Goal: Communication & Community: Ask a question

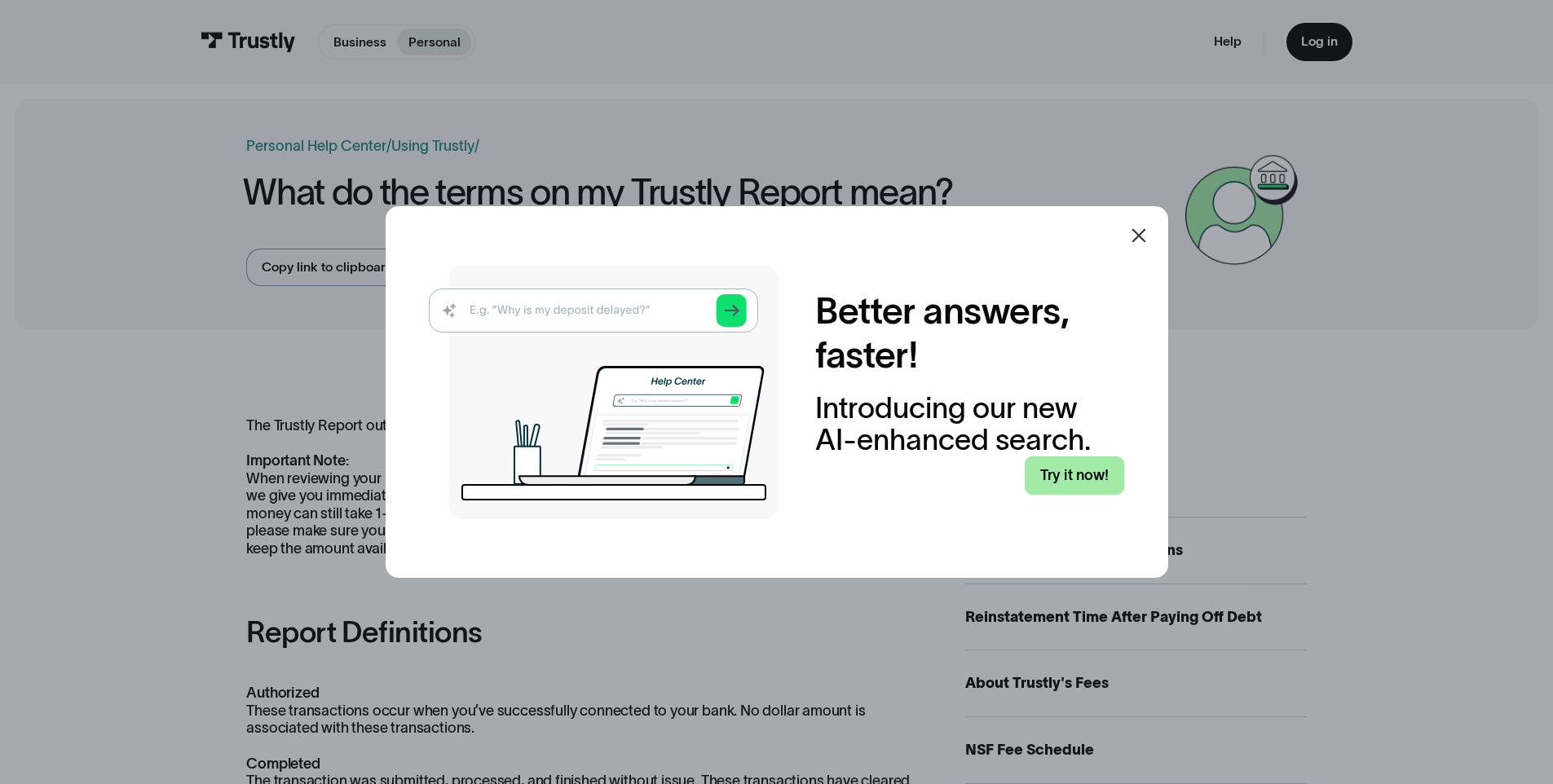
click at [1082, 492] on link "Try it now!" at bounding box center [1074, 475] width 99 height 38
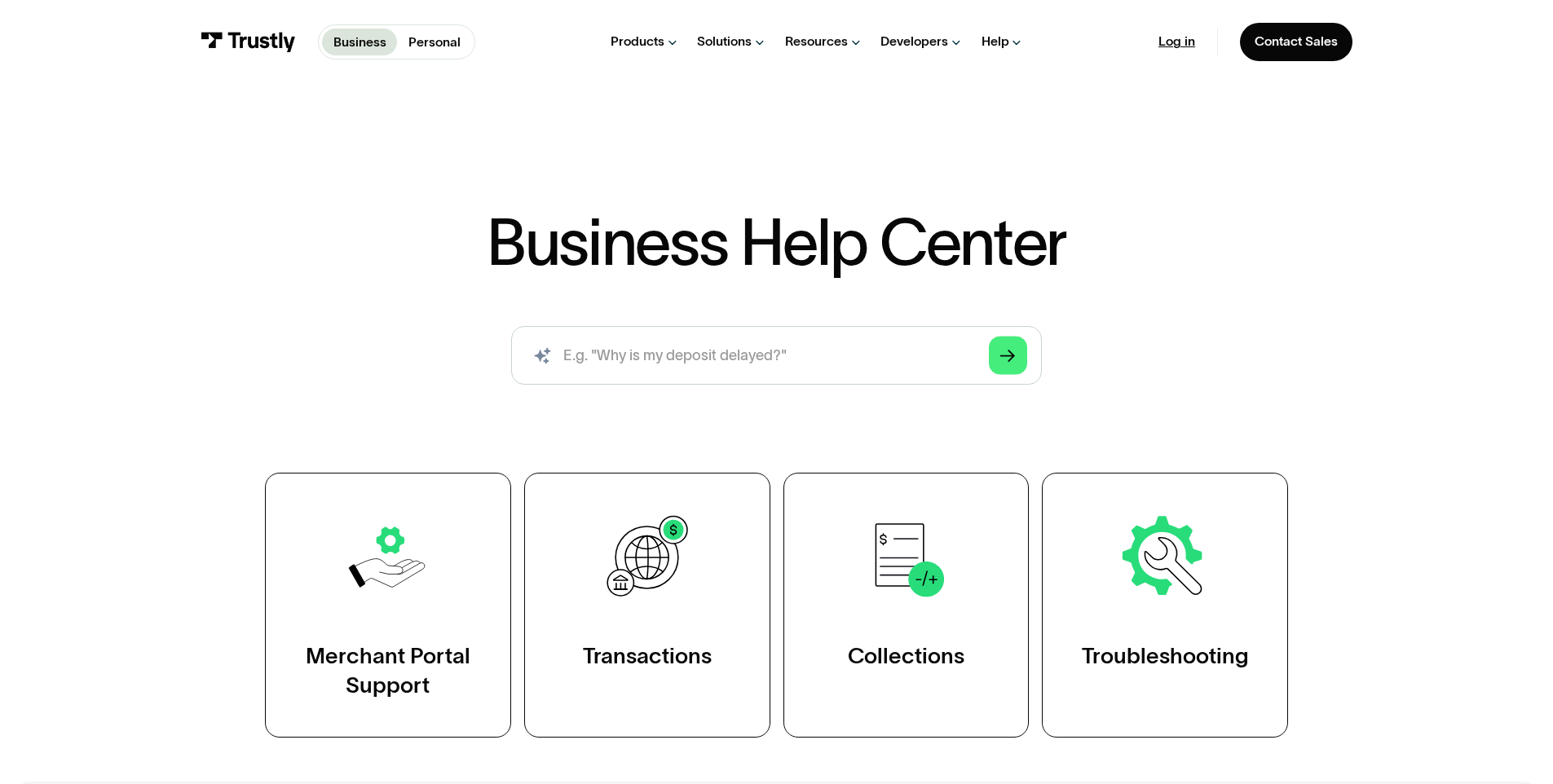
click at [1178, 47] on link "Log in" at bounding box center [1176, 41] width 37 height 16
click at [422, 47] on p "Personal" at bounding box center [435, 42] width 52 height 20
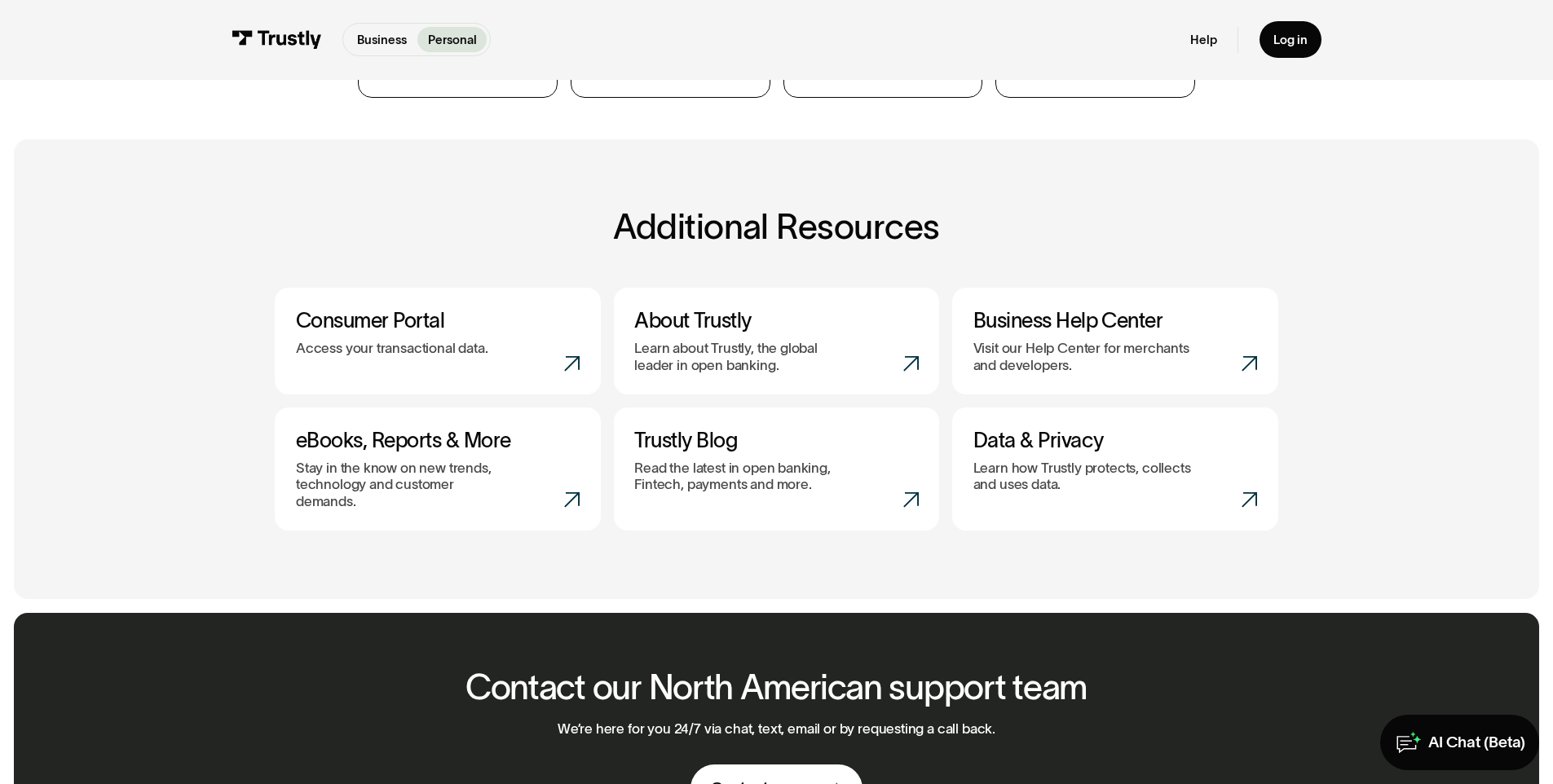
scroll to position [589, 0]
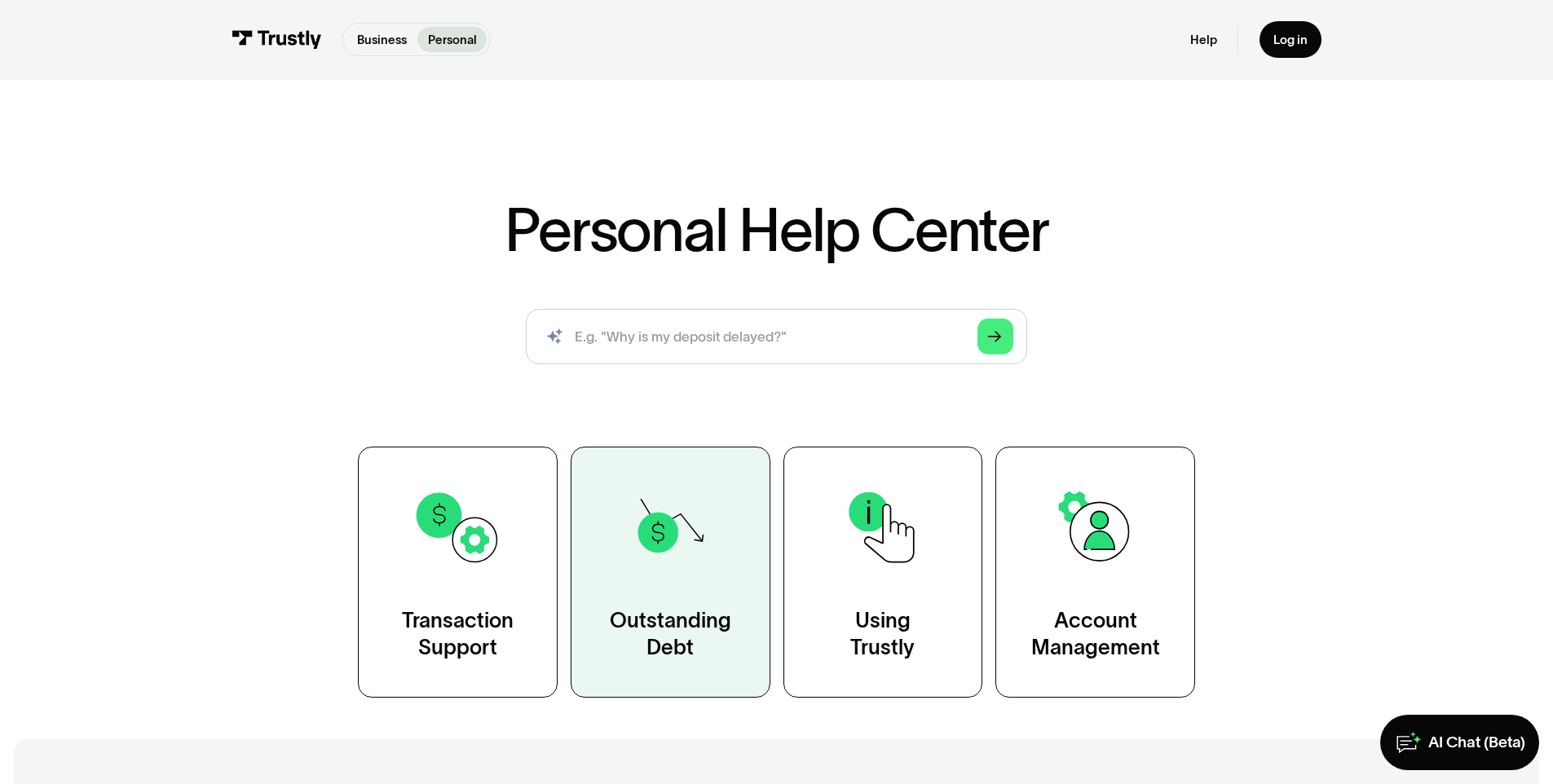
click at [629, 516] on img at bounding box center [670, 527] width 90 height 90
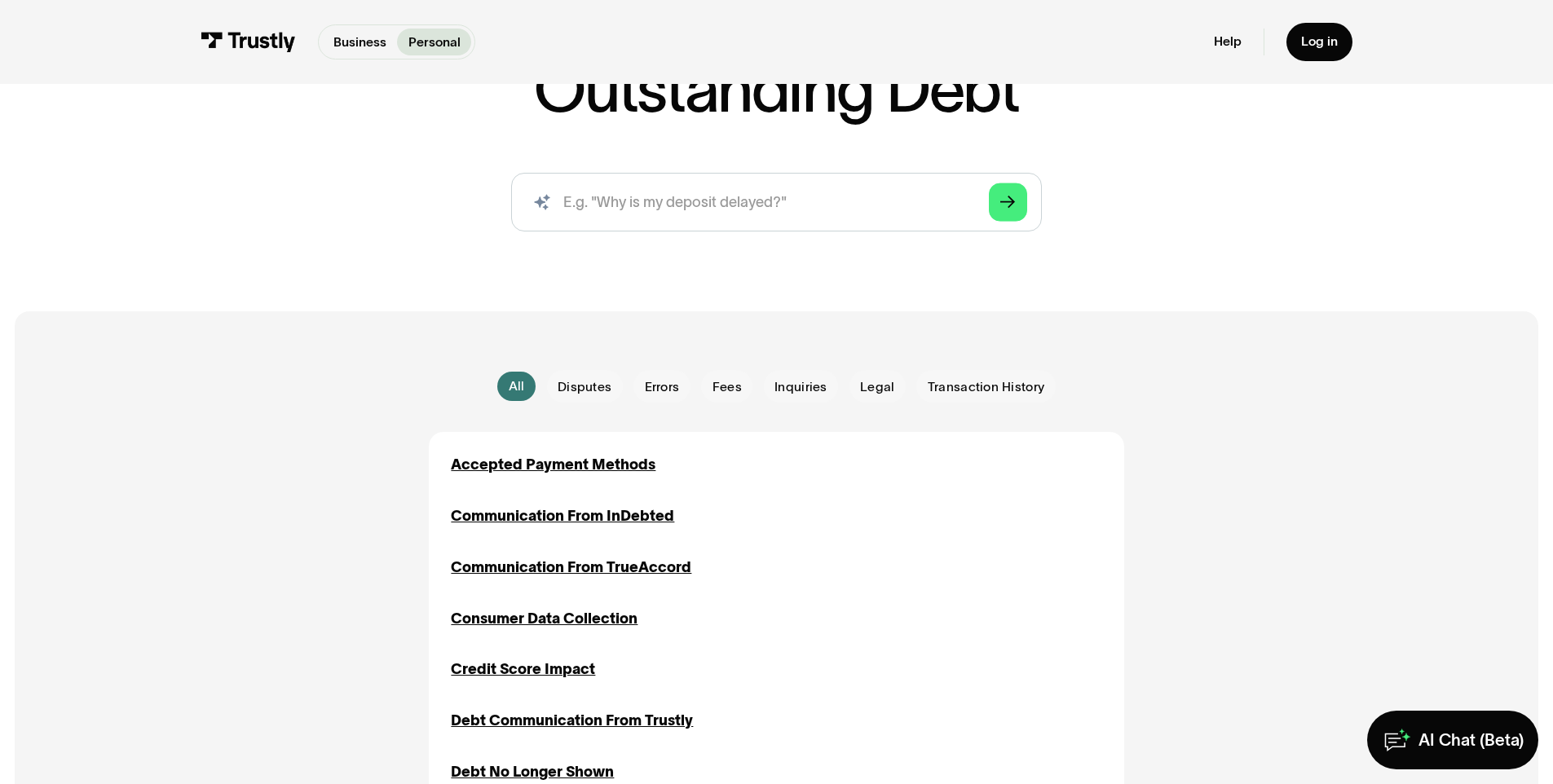
scroll to position [193, 0]
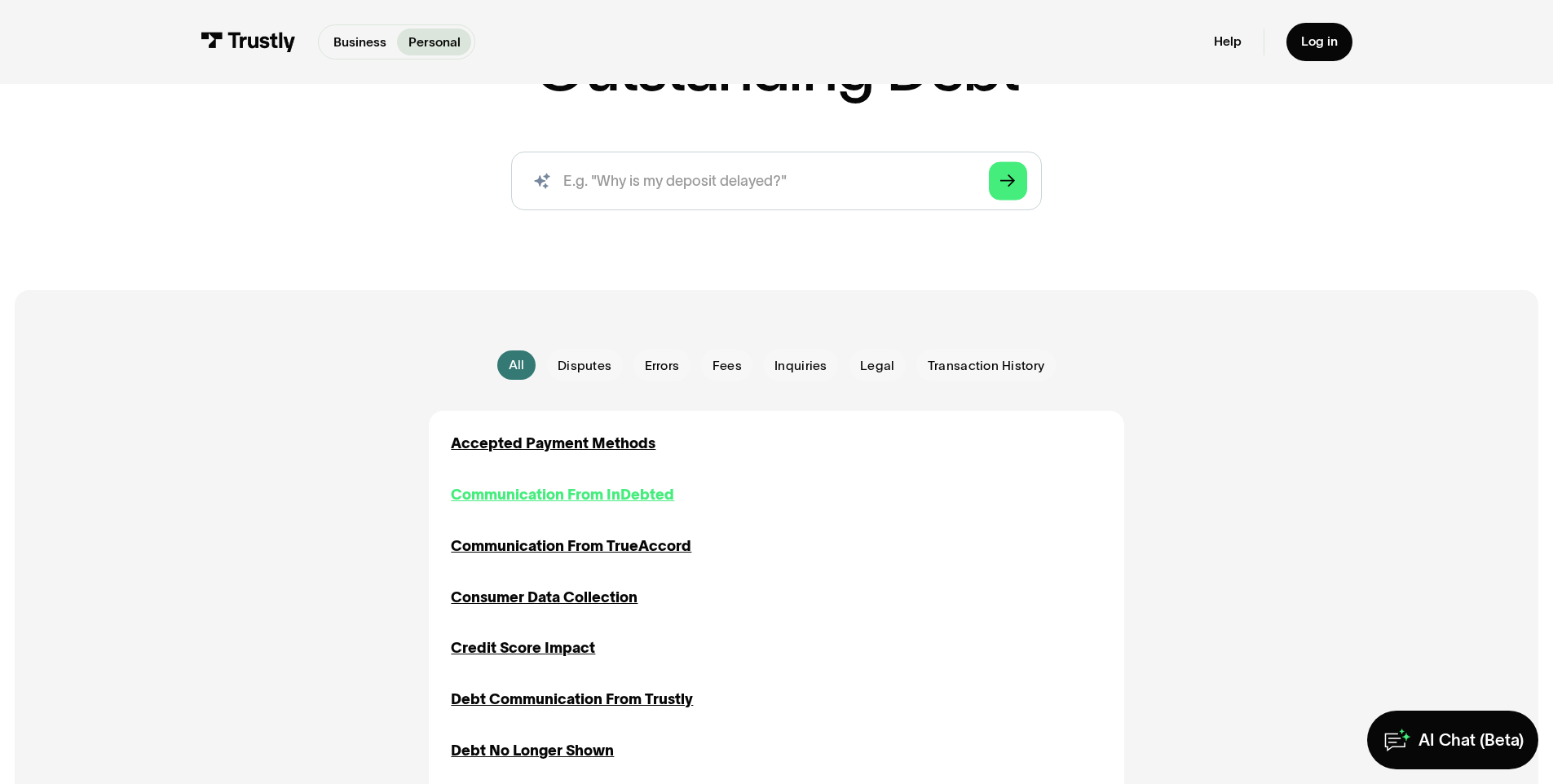
click at [590, 499] on div "Communication From InDebted" at bounding box center [562, 495] width 223 height 22
click at [573, 441] on div "Accepted Payment Methods" at bounding box center [553, 443] width 204 height 22
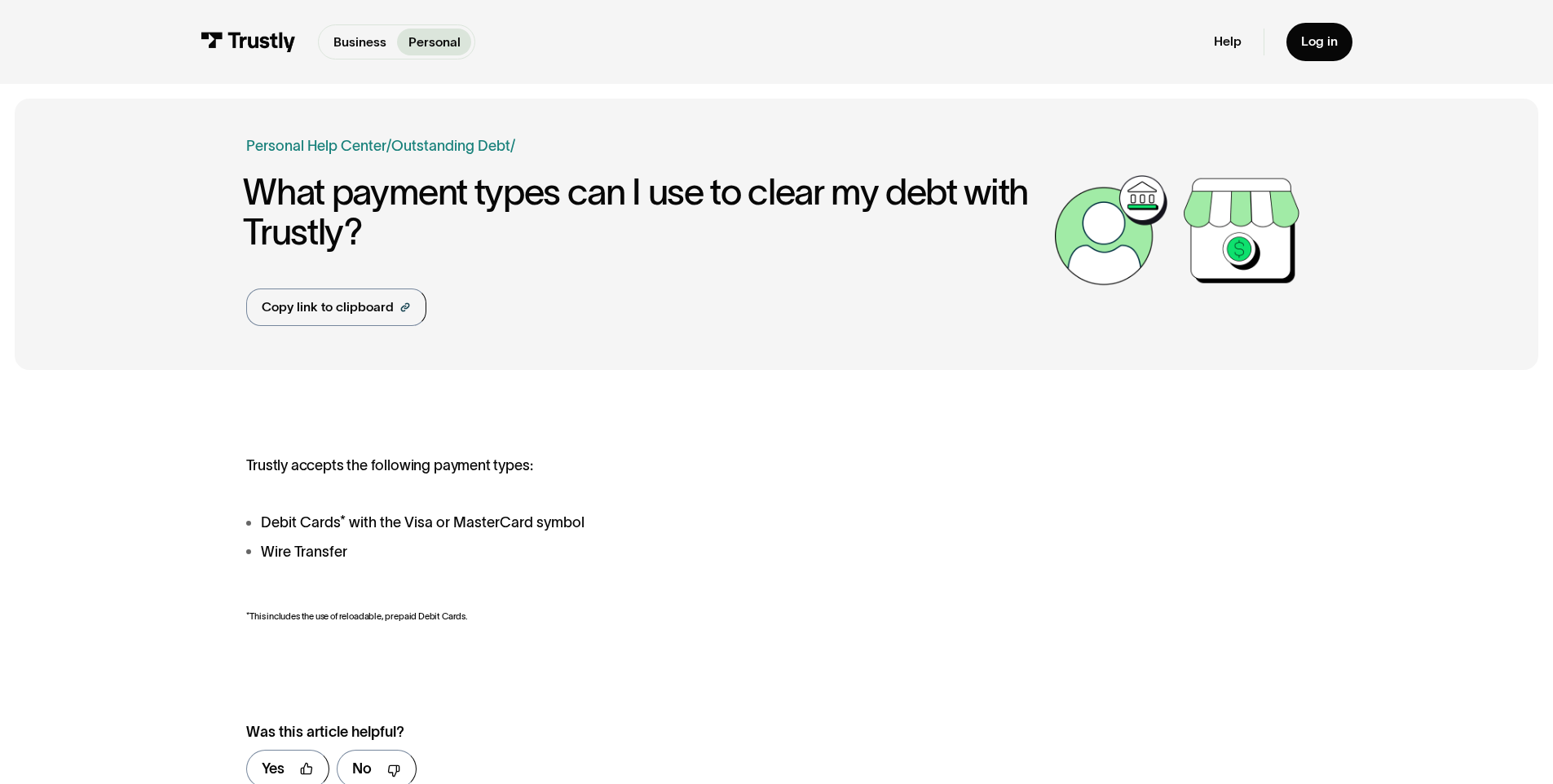
scroll to position [29, 0]
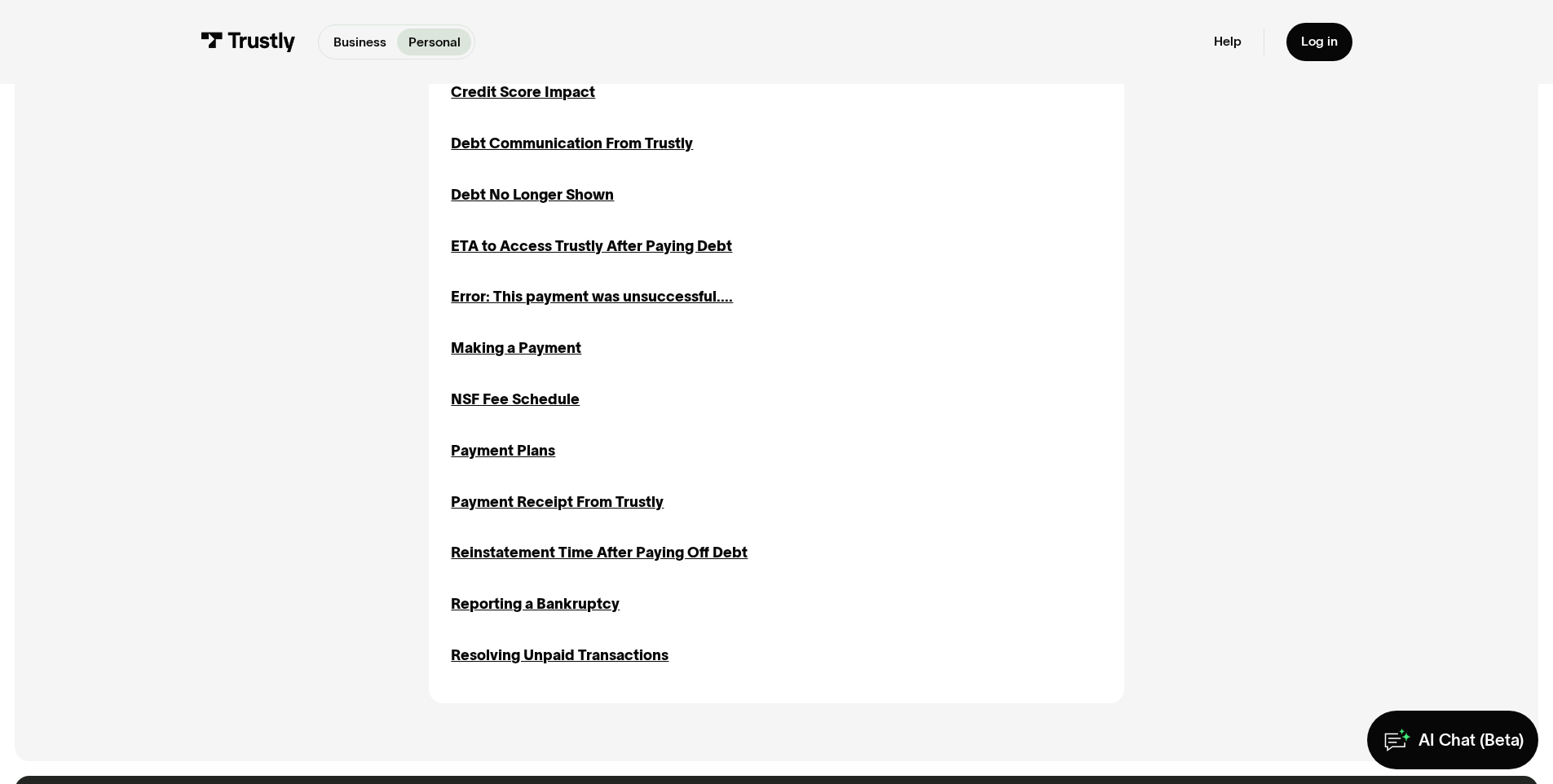
scroll to position [883, 0]
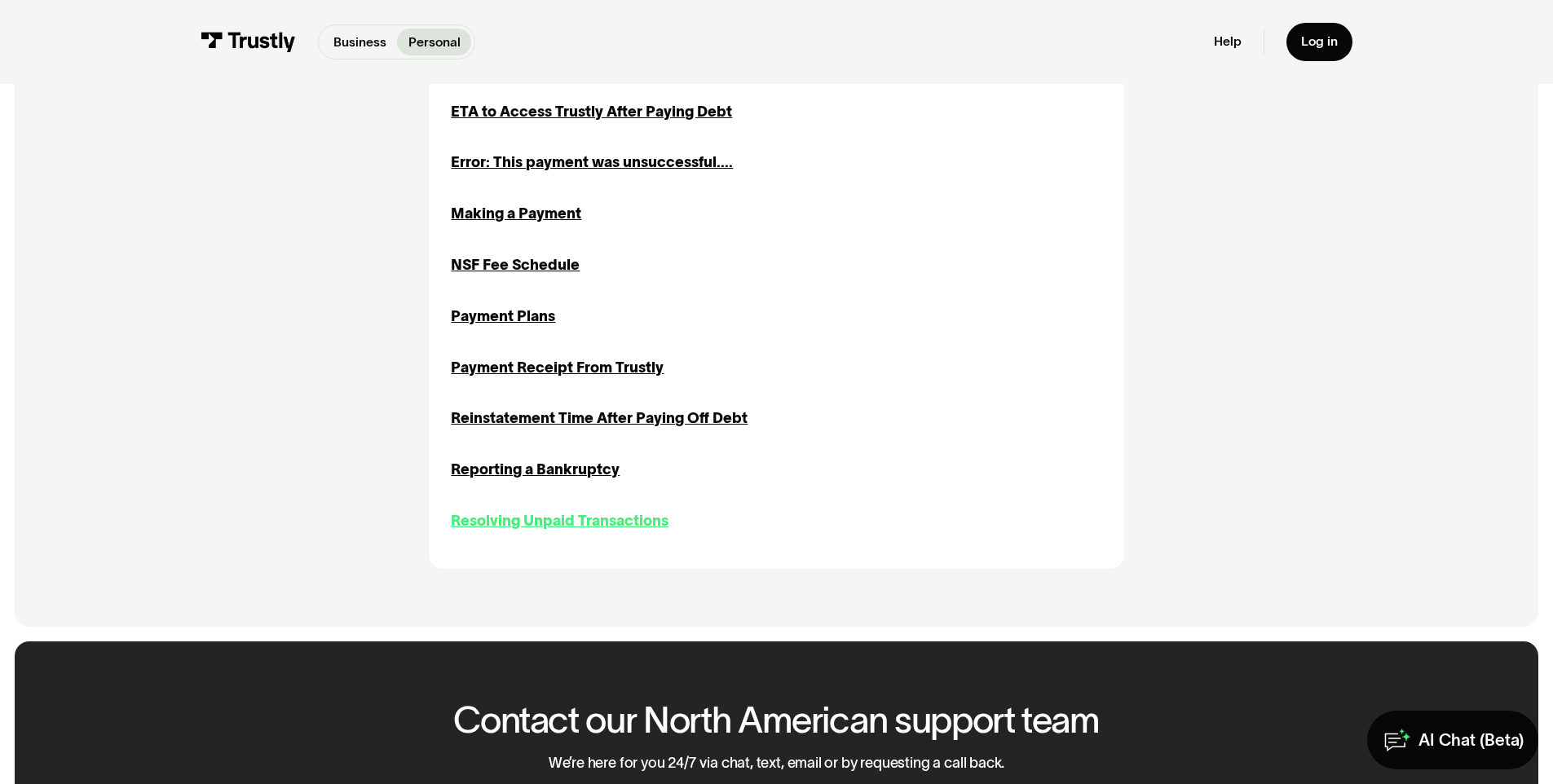
click at [594, 528] on div "Resolving Unpaid Transactions" at bounding box center [560, 520] width 217 height 22
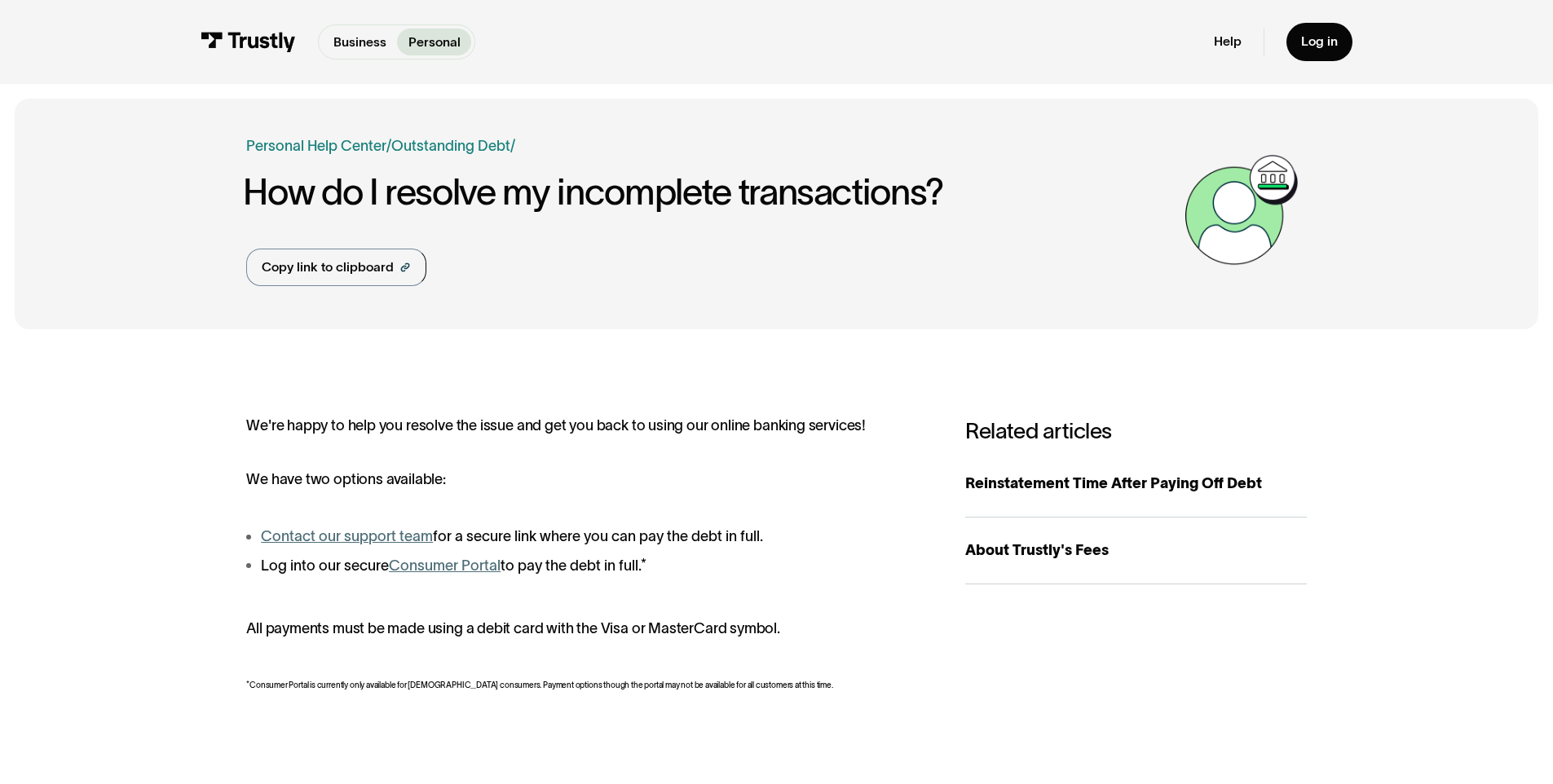
click at [481, 570] on link "Consumer Portal" at bounding box center [444, 565] width 112 height 16
click at [390, 544] on link "Contact our support team" at bounding box center [346, 536] width 172 height 16
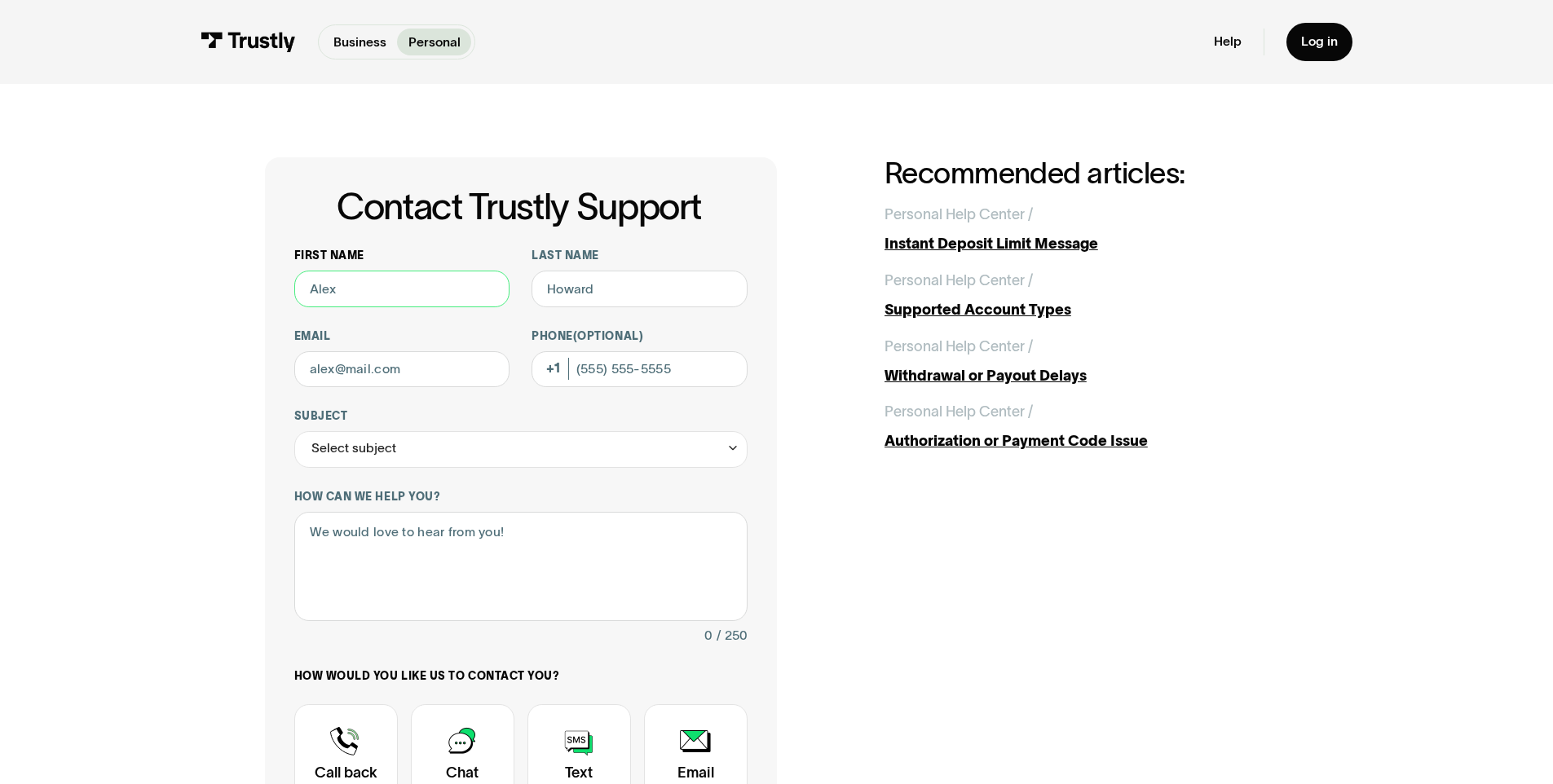
click at [444, 291] on input "First name" at bounding box center [402, 288] width 216 height 37
click at [403, 596] on textarea "How can we help you?" at bounding box center [521, 566] width 454 height 110
paste textarea "ID7995840364"
type textarea "ID7995840364"
click at [426, 540] on textarea "ID7995840364" at bounding box center [521, 566] width 454 height 110
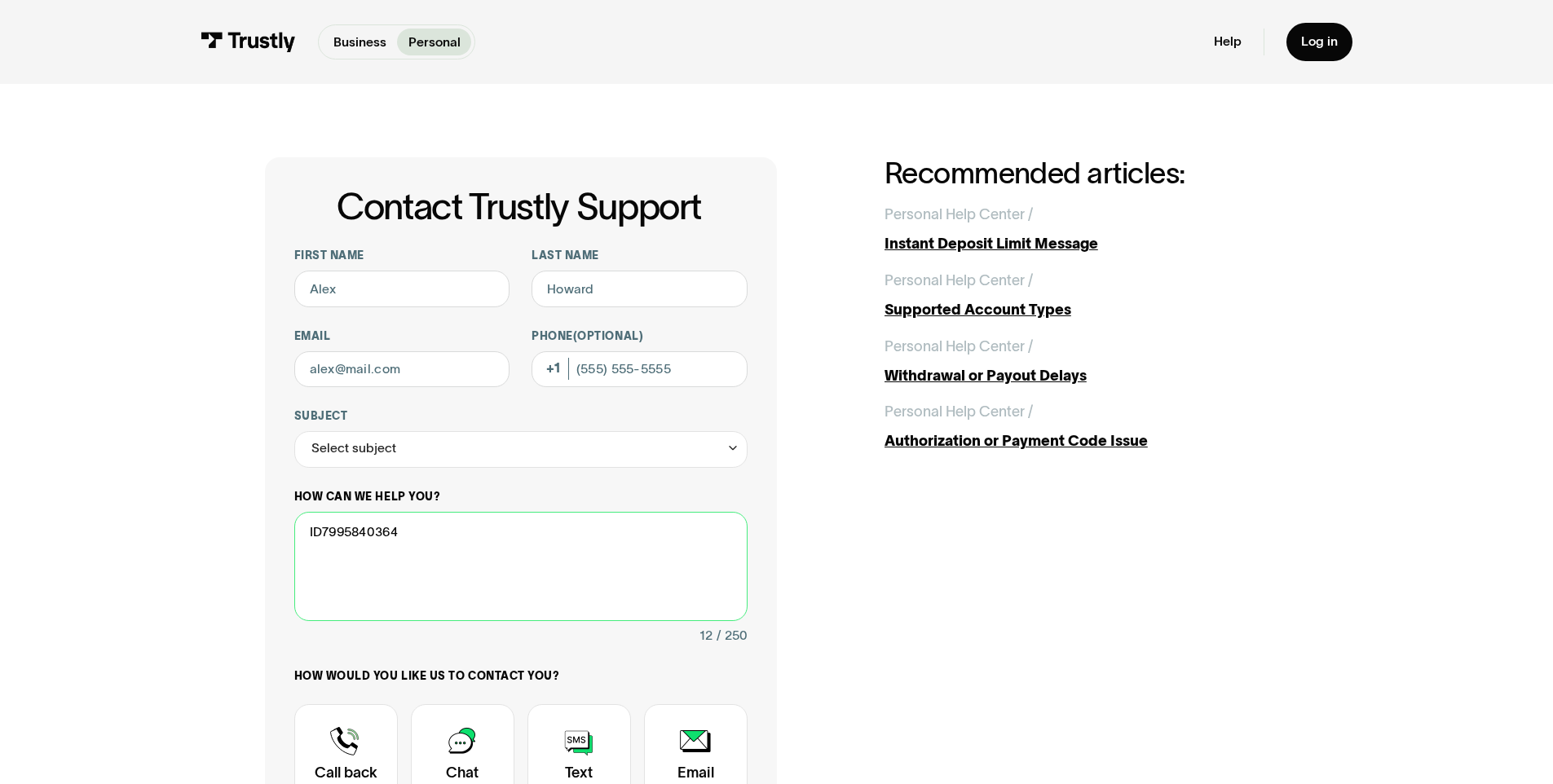
click at [426, 540] on textarea "ID7995840364" at bounding box center [521, 566] width 454 height 110
click at [413, 293] on input "First name" at bounding box center [402, 288] width 216 height 37
type input "Christopher"
click at [681, 294] on input "Last name" at bounding box center [639, 288] width 216 height 37
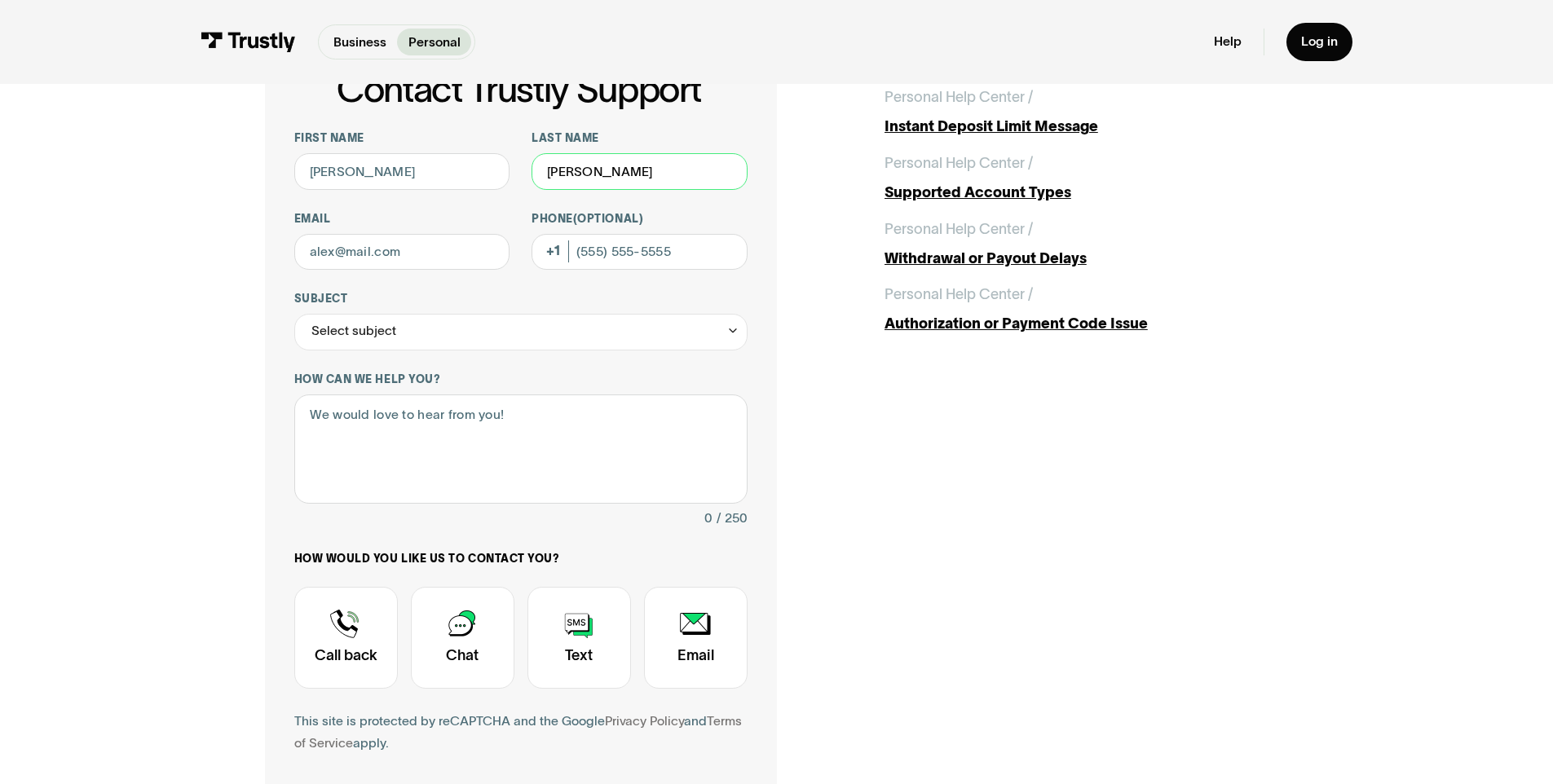
scroll to position [309, 0]
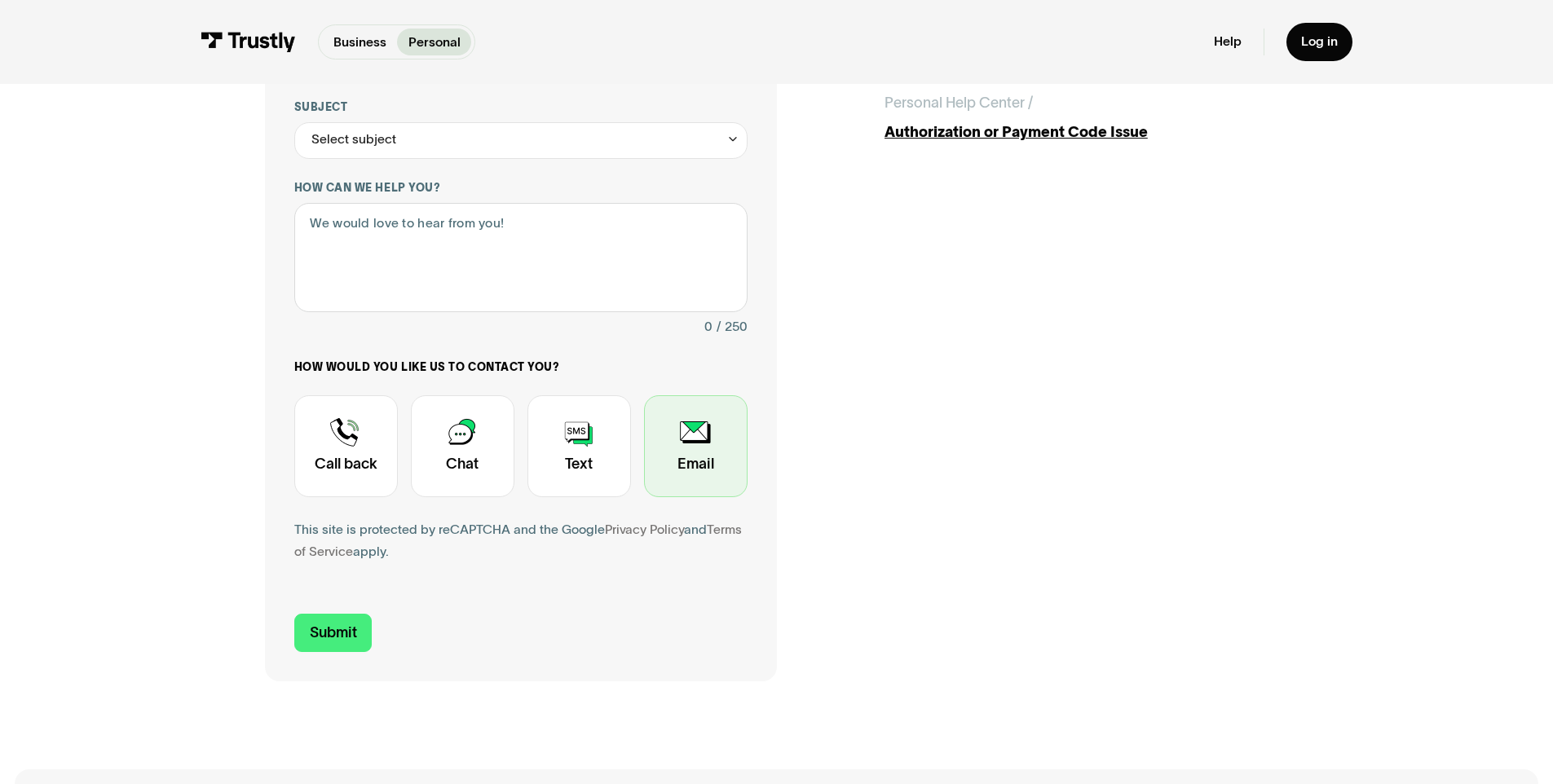
type input "Durig"
click at [699, 467] on div "Contact Trustly Support" at bounding box center [695, 446] width 103 height 102
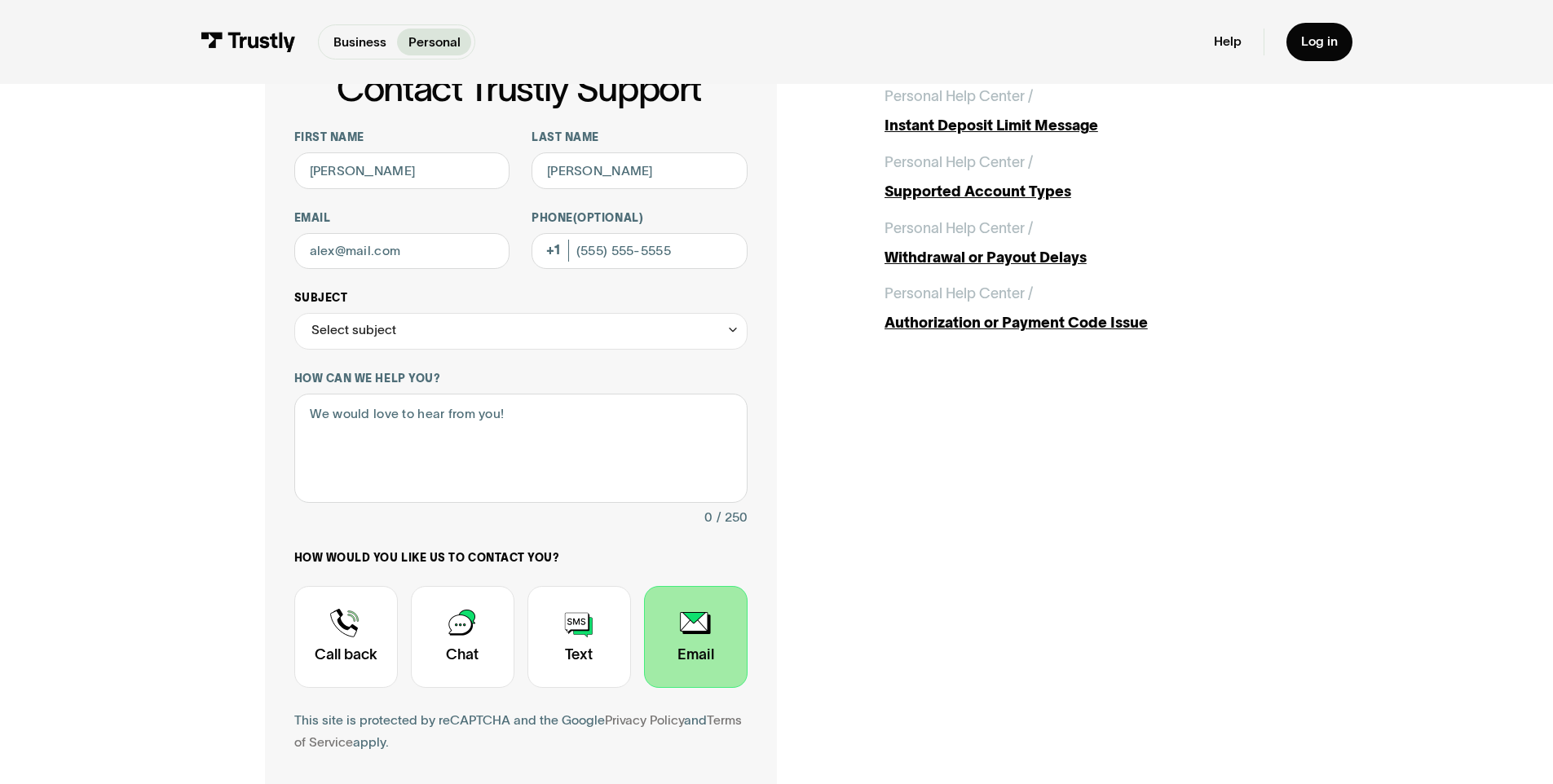
scroll to position [0, 0]
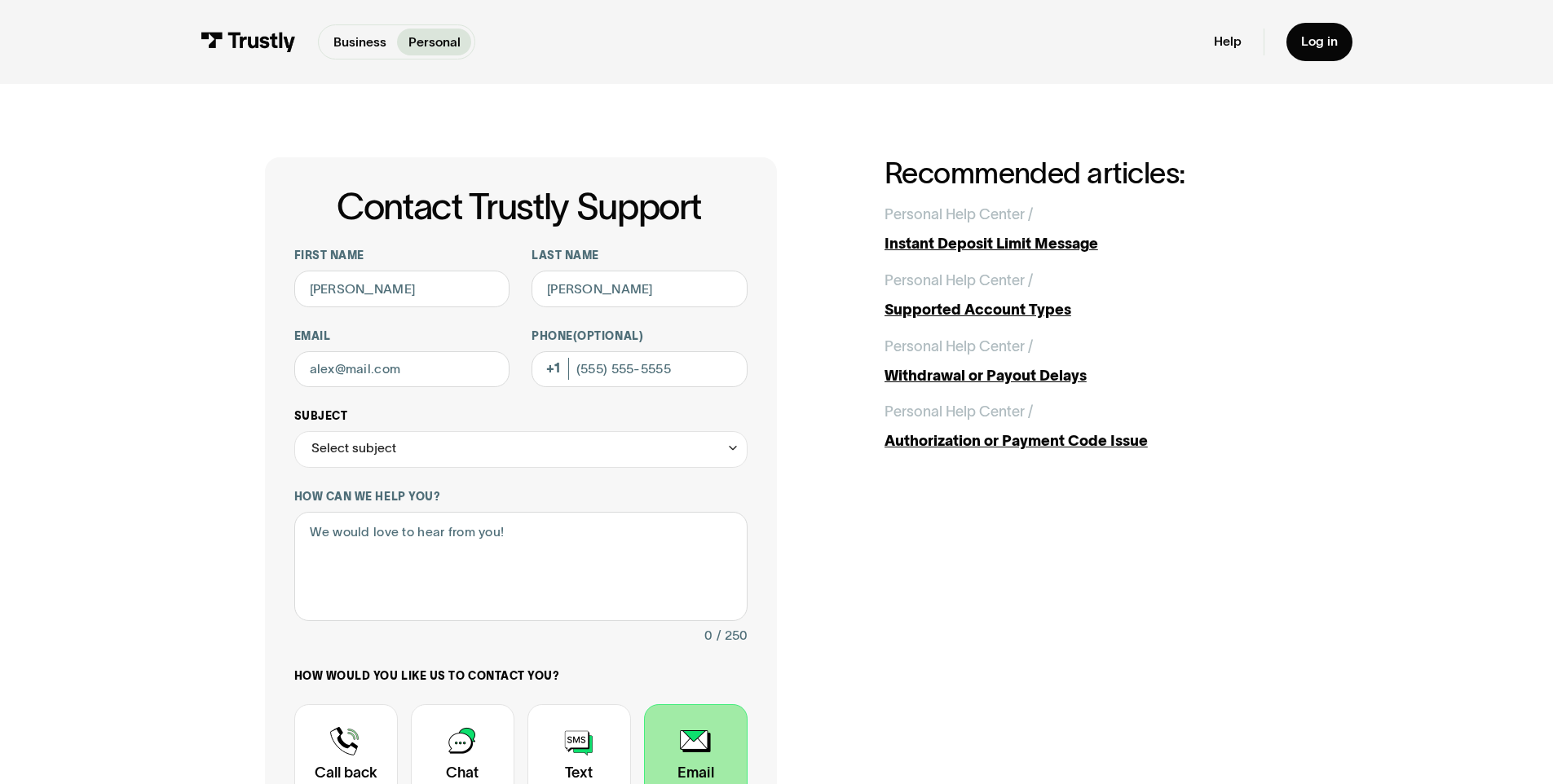
click at [396, 451] on div "Select subject" at bounding box center [521, 449] width 454 height 37
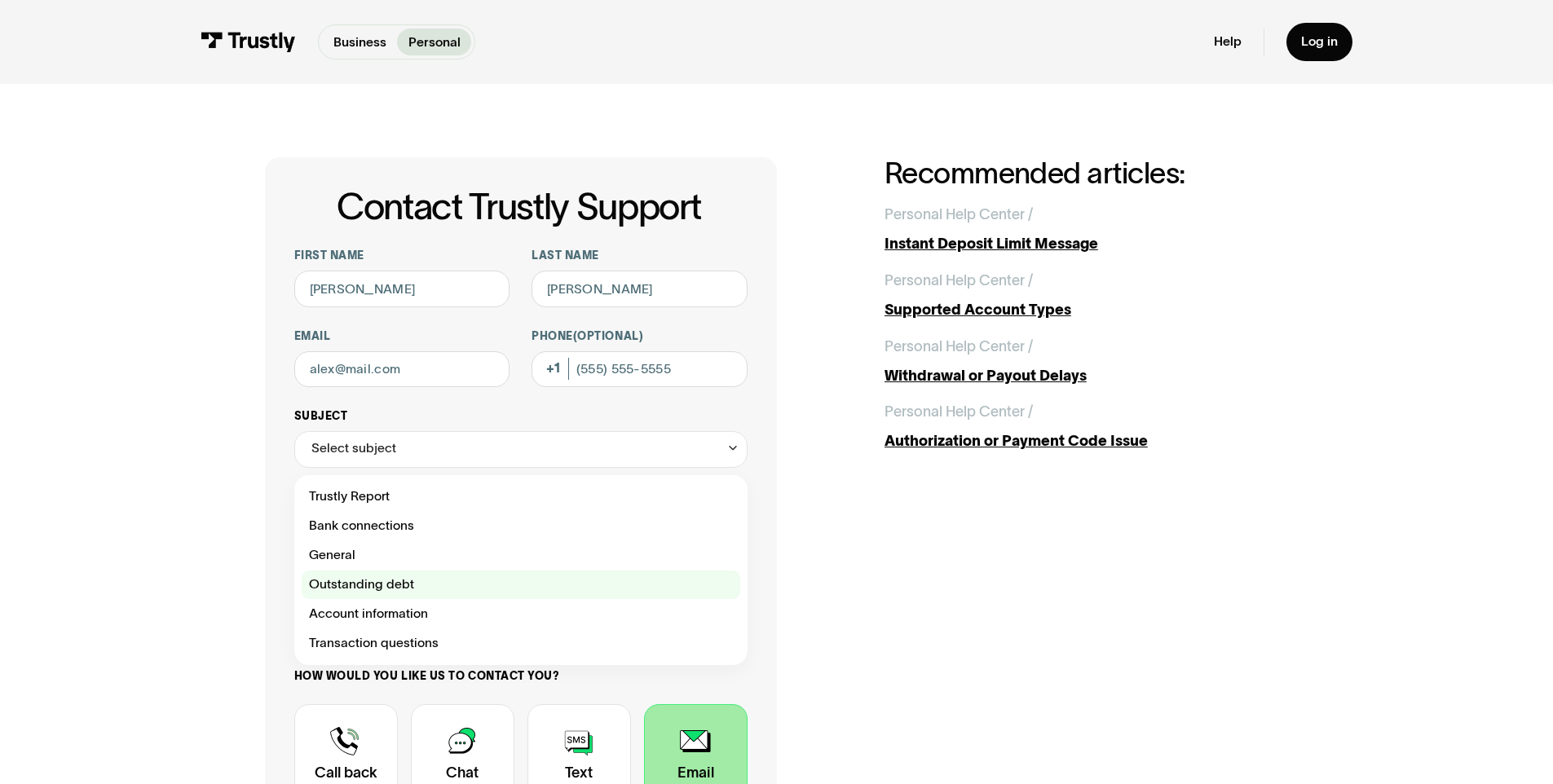
click at [447, 578] on div "Contact Trustly Support" at bounding box center [521, 584] width 439 height 29
type input "**********"
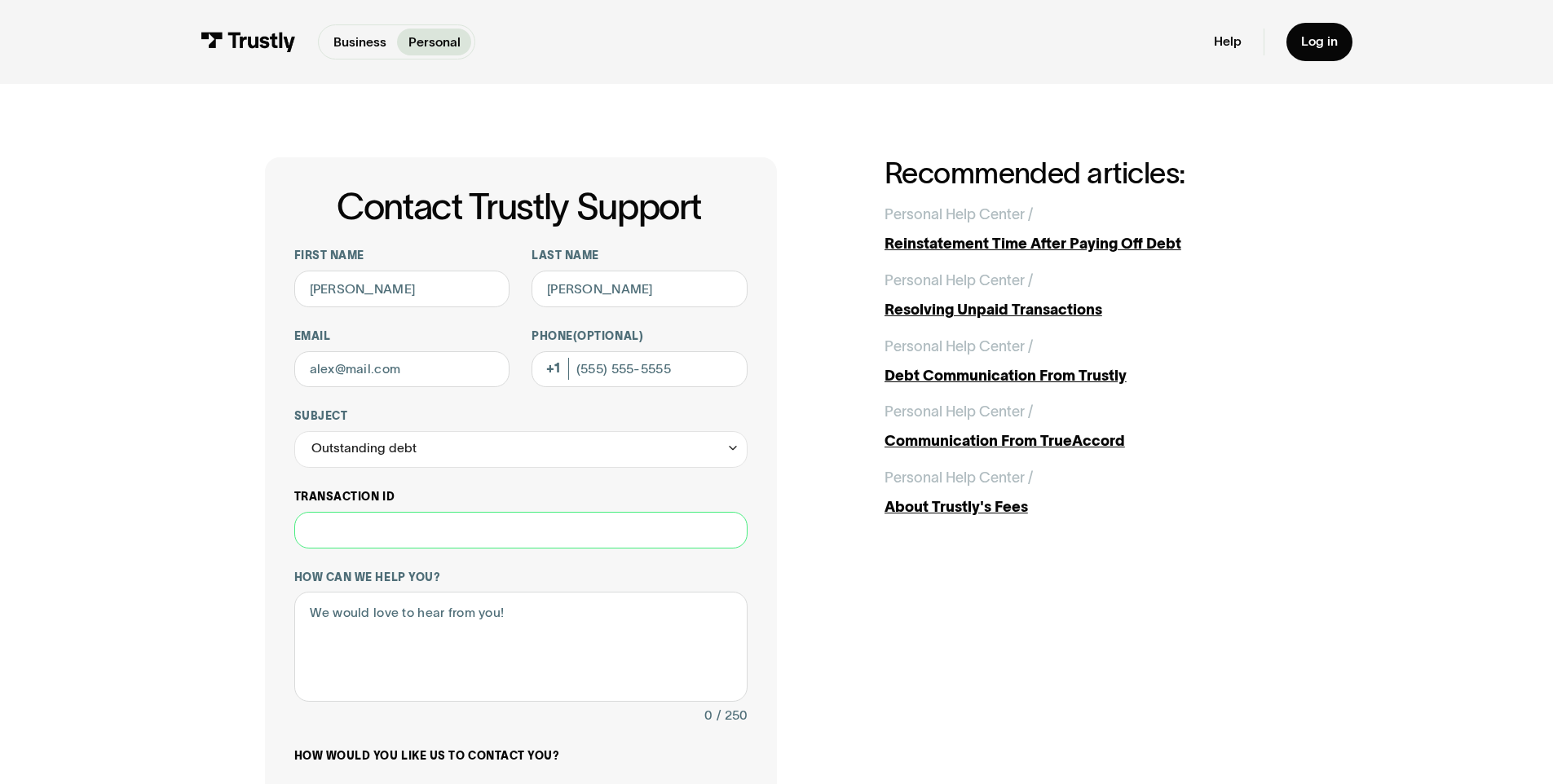
click at [464, 538] on input "Transaction ID" at bounding box center [521, 529] width 454 height 37
click at [421, 374] on input "Email" at bounding box center [402, 369] width 216 height 37
click at [635, 381] on input "Phone (Optional)" at bounding box center [639, 369] width 216 height 37
click at [265, 337] on div "**********" at bounding box center [521, 614] width 512 height 913
click at [385, 386] on input "Email" at bounding box center [402, 369] width 216 height 37
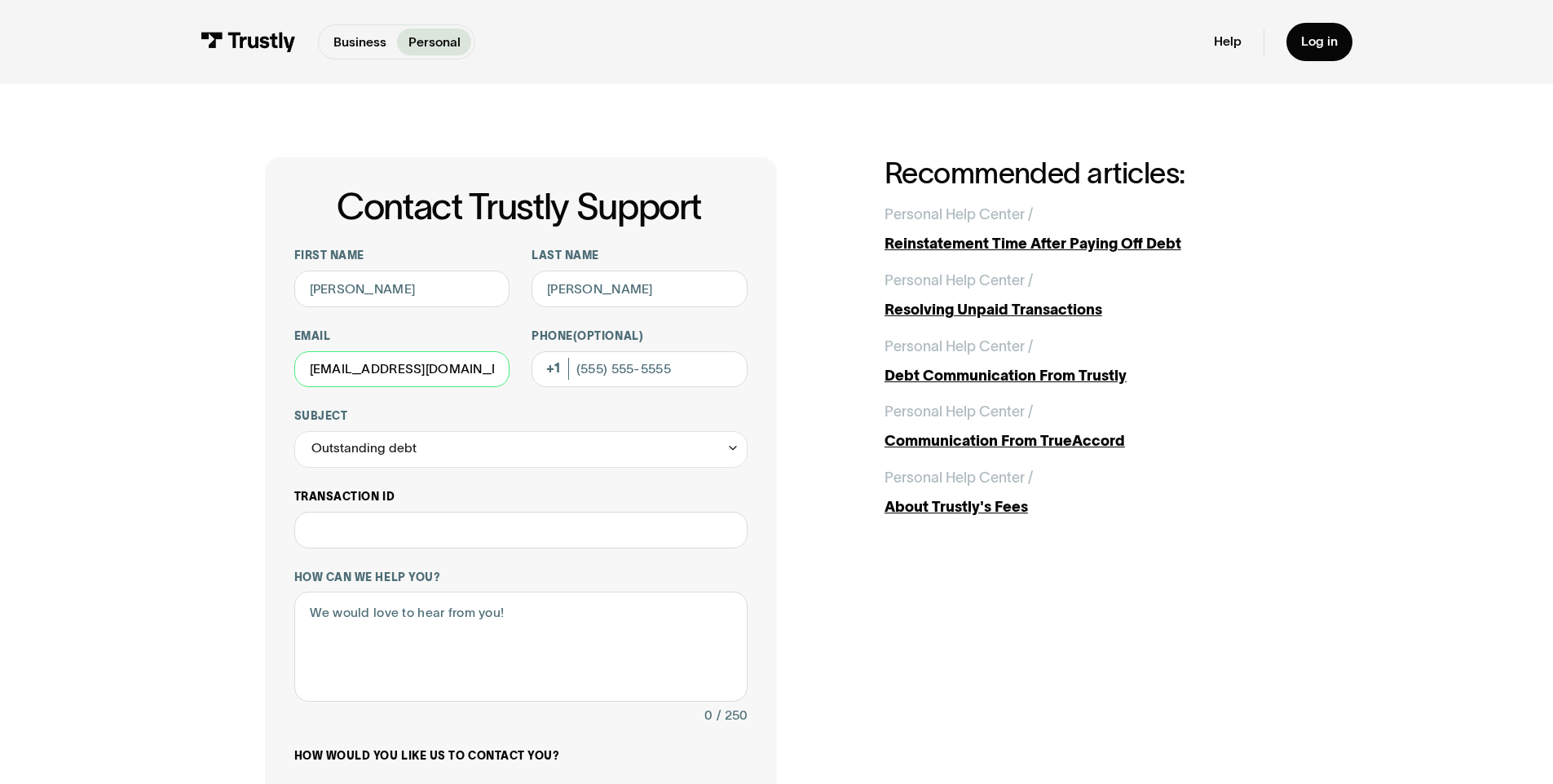
type input "durigchris@gmail.com"
drag, startPoint x: 397, startPoint y: 544, endPoint x: 411, endPoint y: 537, distance: 15.7
click at [397, 544] on input "Transaction ID" at bounding box center [521, 529] width 454 height 37
click at [391, 628] on textarea "How can we help you?" at bounding box center [521, 645] width 454 height 110
paste textarea "Hello Trustly Support, I have been reviewing my account and noticed that two tr…"
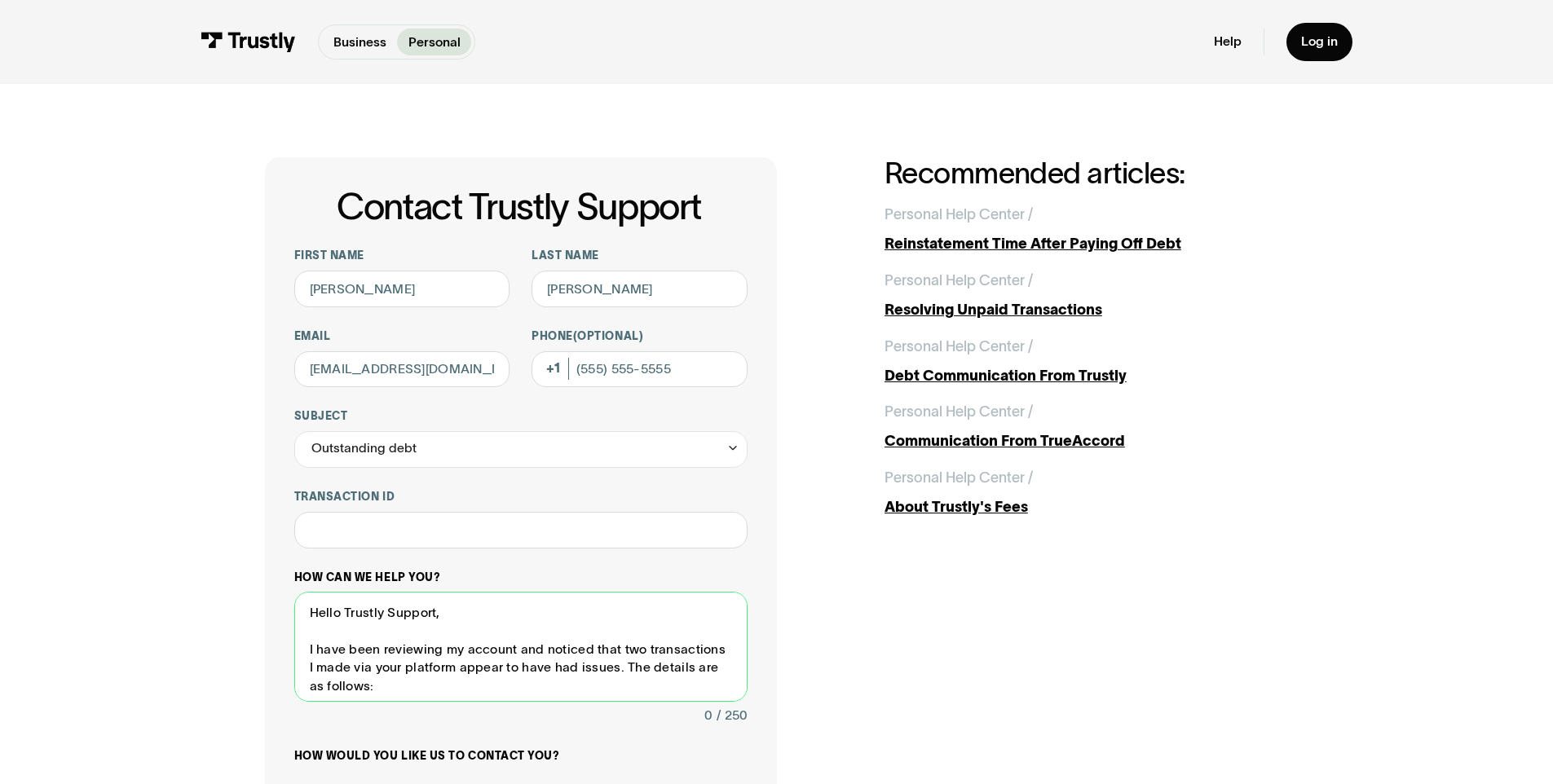
scroll to position [139, 0]
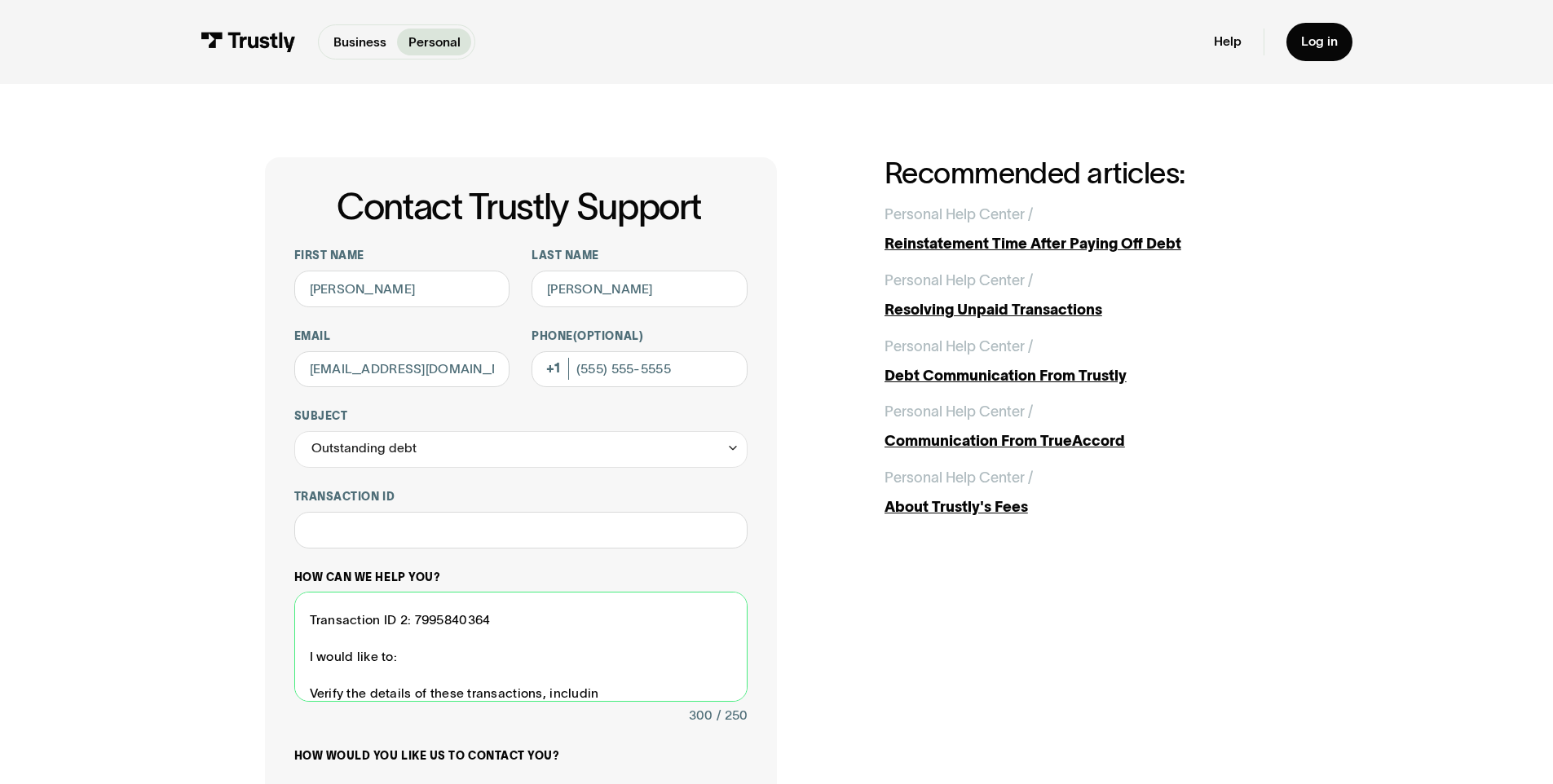
click at [428, 617] on textarea "Hello Trustly Support, I have been reviewing my account and noticed that two tr…" at bounding box center [521, 645] width 454 height 110
type textarea "Hello Trustly Support, I have been reviewing my account and noticed that two tr…"
click at [447, 534] on input "Transaction ID" at bounding box center [521, 529] width 454 height 37
paste input "**********"
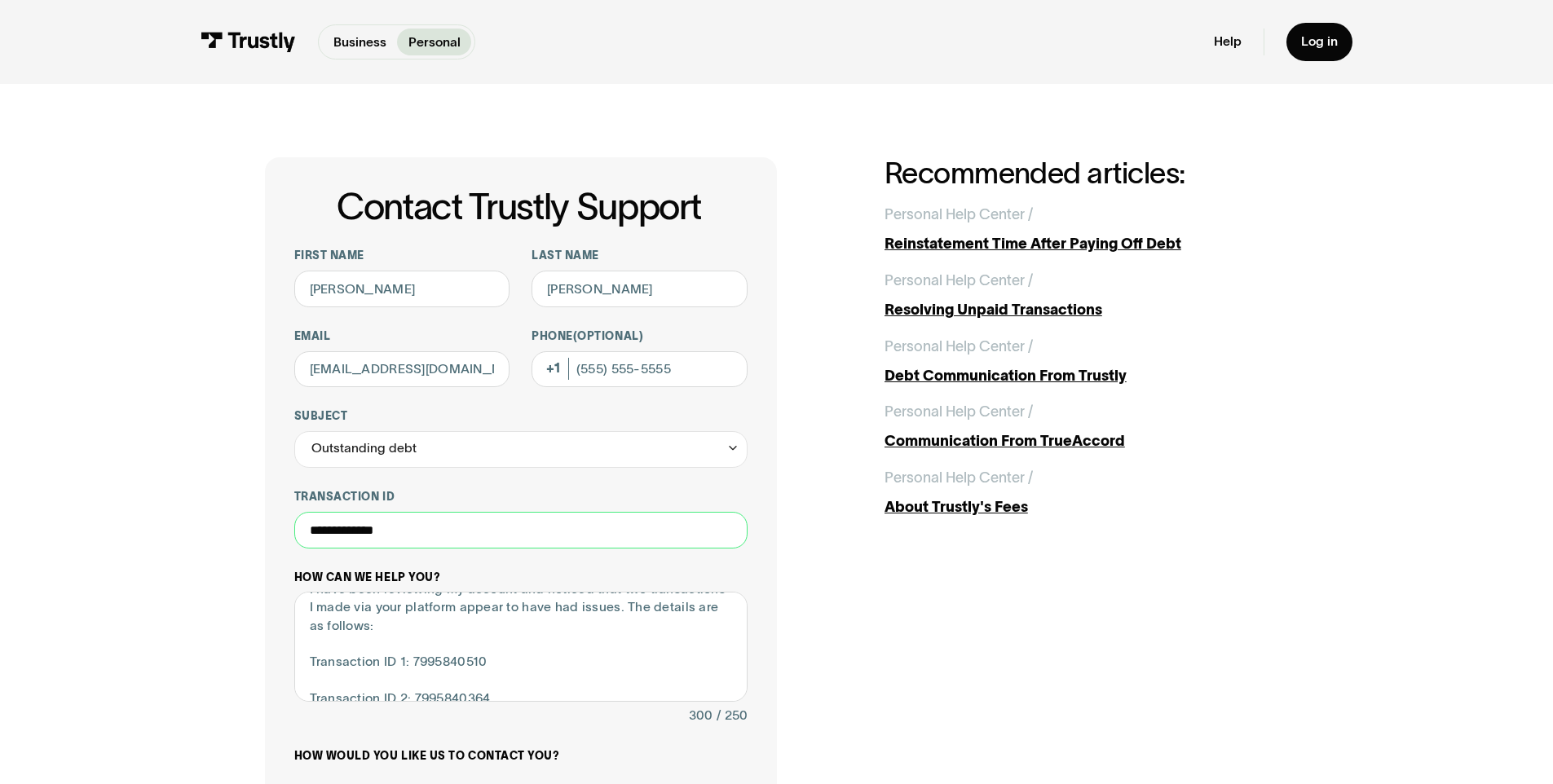
scroll to position [59, 0]
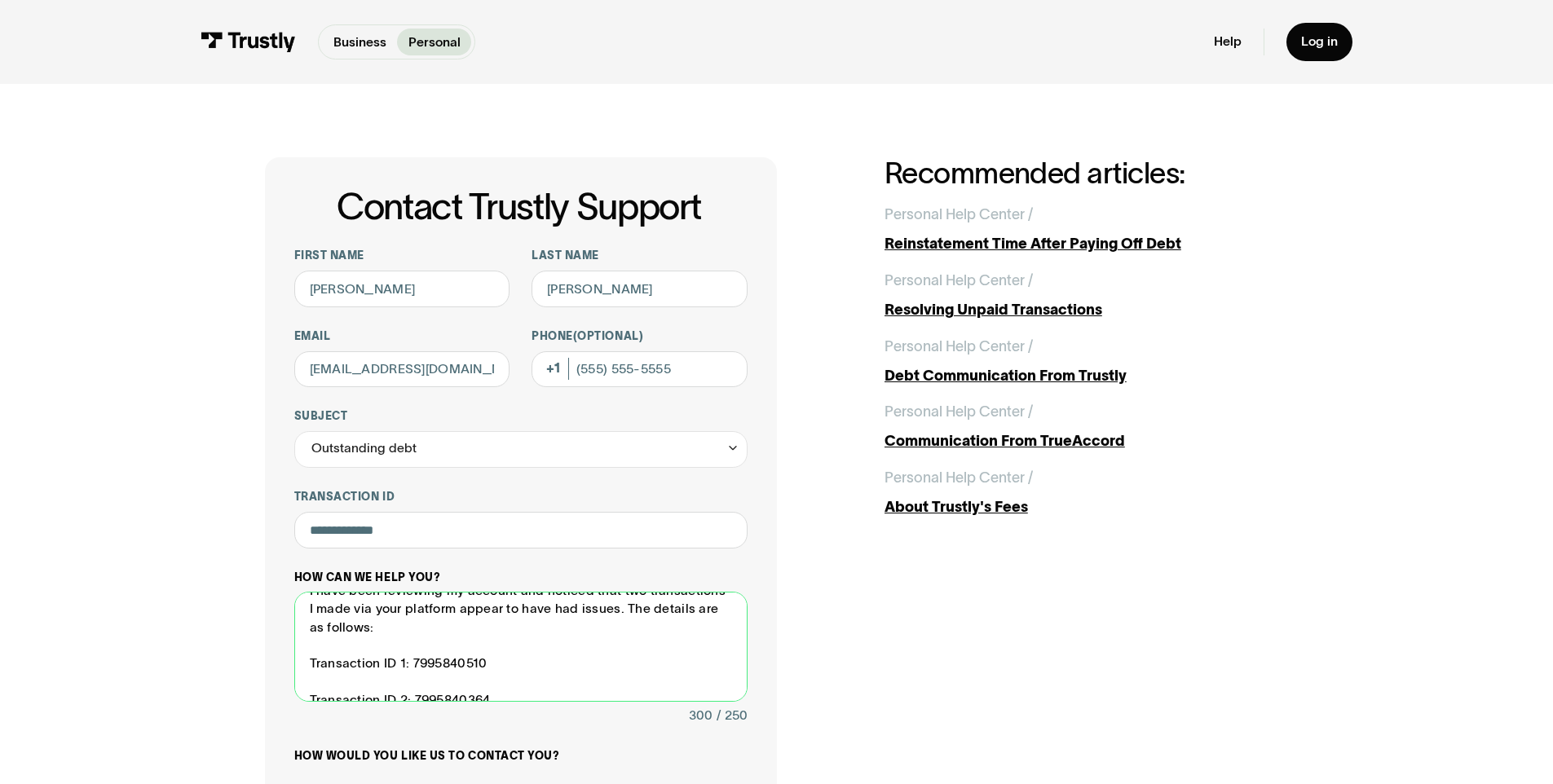
click at [430, 663] on textarea "Hello Trustly Support, I have been reviewing my account and noticed that two tr…" at bounding box center [521, 645] width 454 height 110
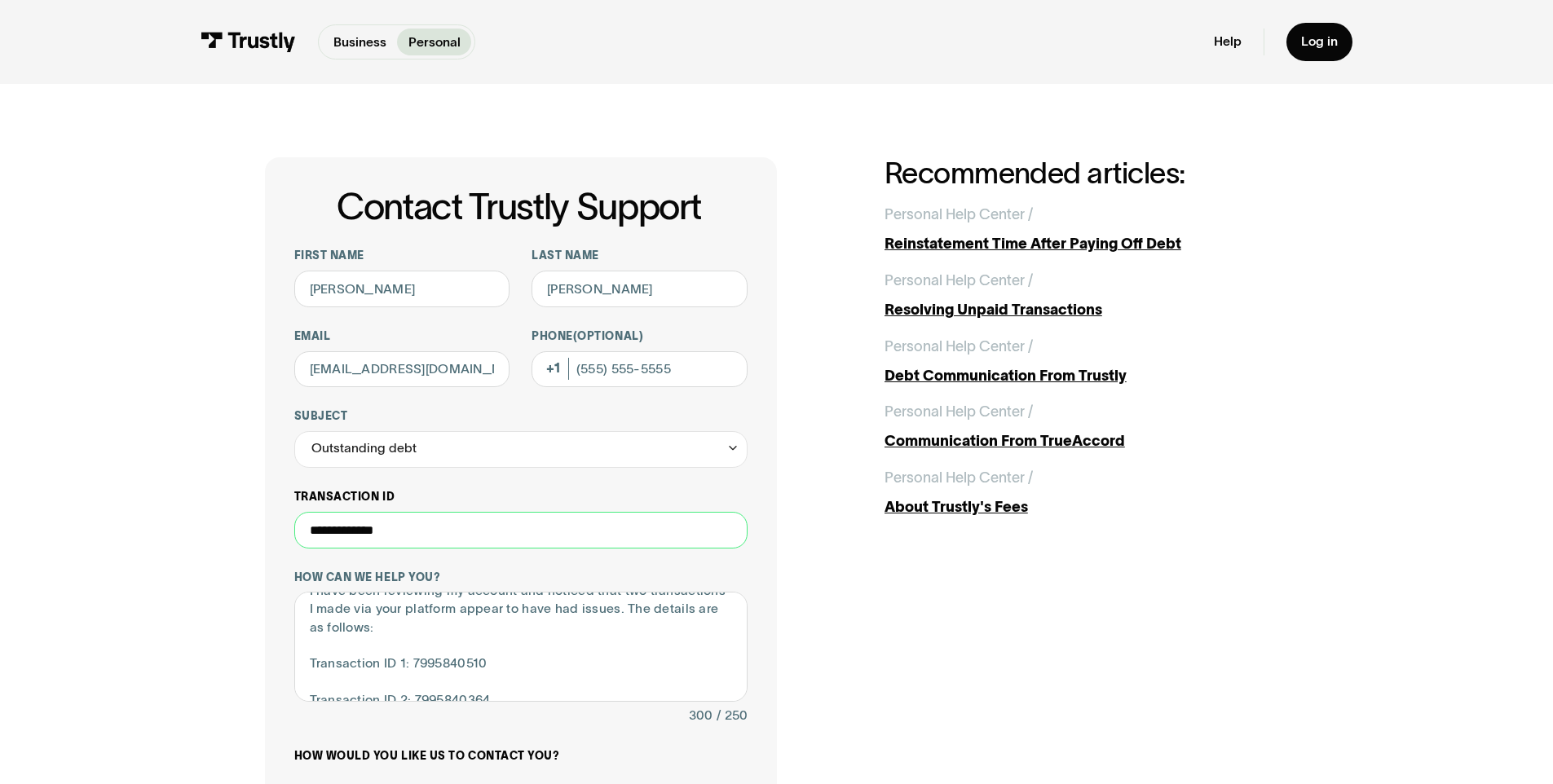
click at [472, 527] on input "**********" at bounding box center [521, 529] width 454 height 37
paste input "**********"
type input "**********"
click at [560, 495] on label "Transaction ID" at bounding box center [521, 497] width 454 height 15
click at [560, 511] on input "**********" at bounding box center [521, 529] width 454 height 37
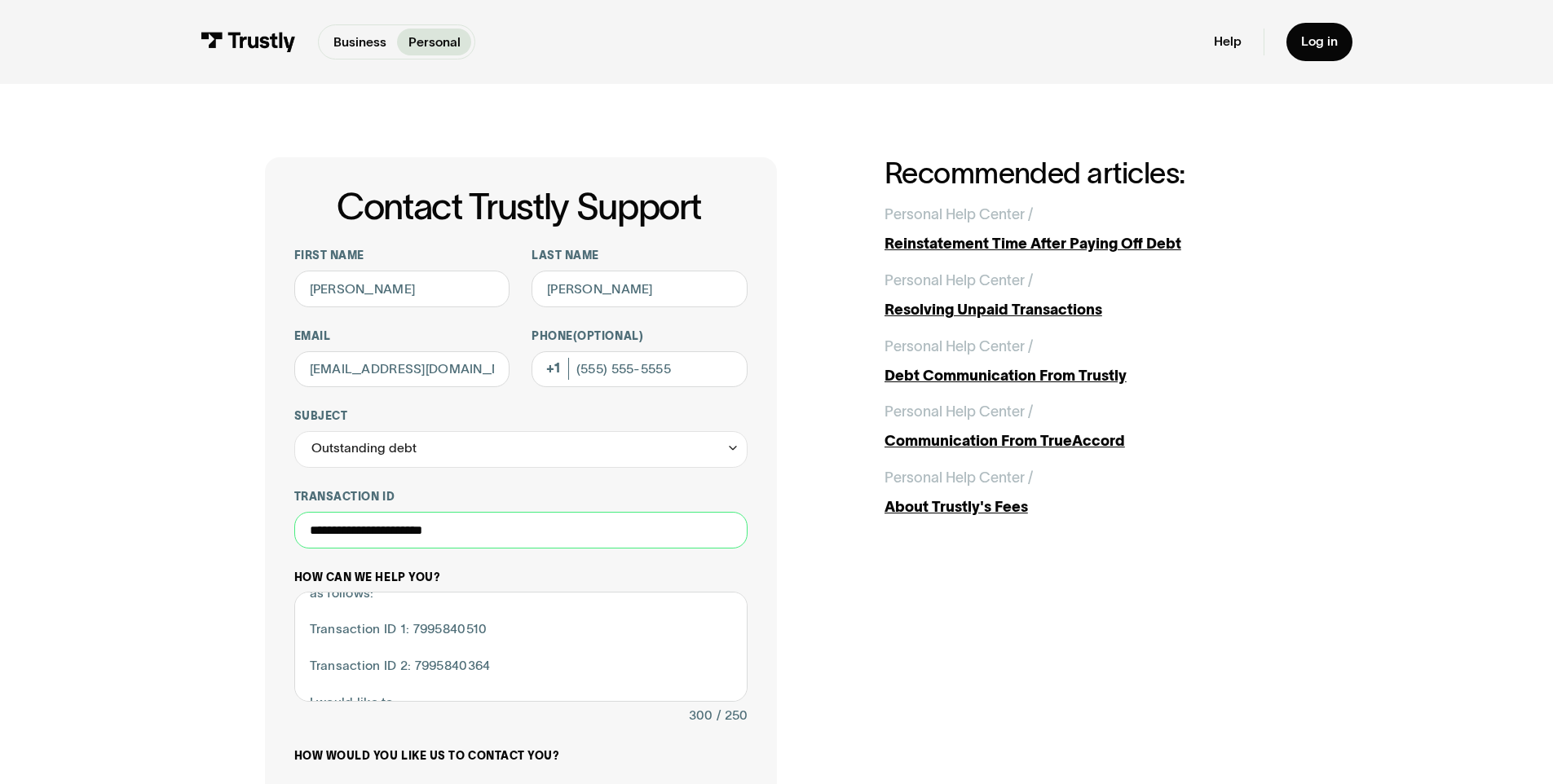
scroll to position [152, 0]
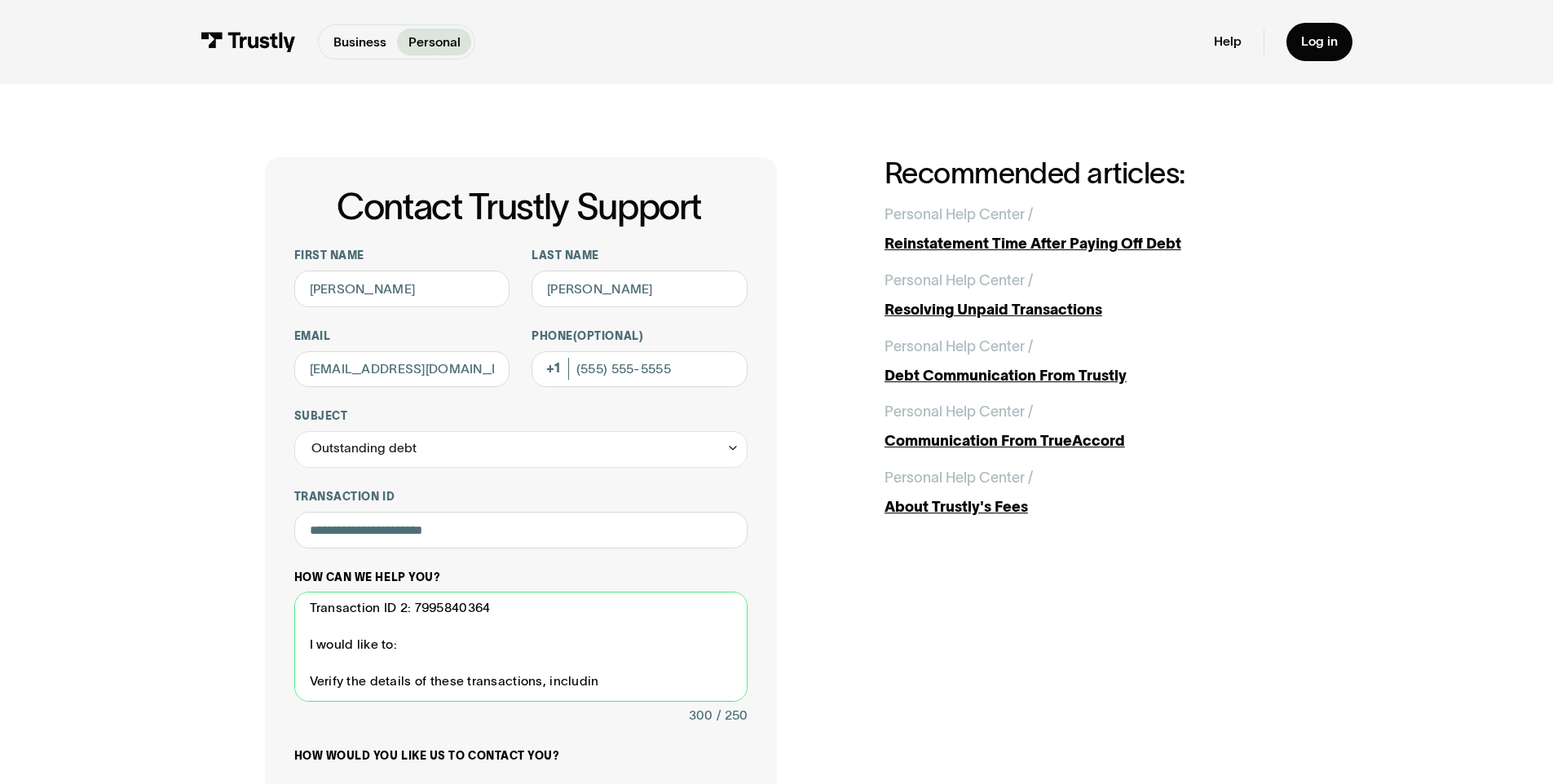
click at [560, 691] on textarea "Hello Trustly Support, I have been reviewing my account and noticed that two tr…" at bounding box center [521, 645] width 454 height 110
drag, startPoint x: 605, startPoint y: 683, endPoint x: 309, endPoint y: 659, distance: 297.0
click at [309, 659] on textarea "Hello Trustly Support, I have been reviewing my account and noticed that two tr…" at bounding box center [521, 645] width 454 height 110
click at [525, 684] on textarea "Hello Trustly Support, I have been reviewing my account and noticed that two tr…" at bounding box center [521, 645] width 454 height 110
click at [474, 603] on textarea "Hello Trustly Support, I have been reviewing my account and noticed that two tr…" at bounding box center [521, 645] width 454 height 110
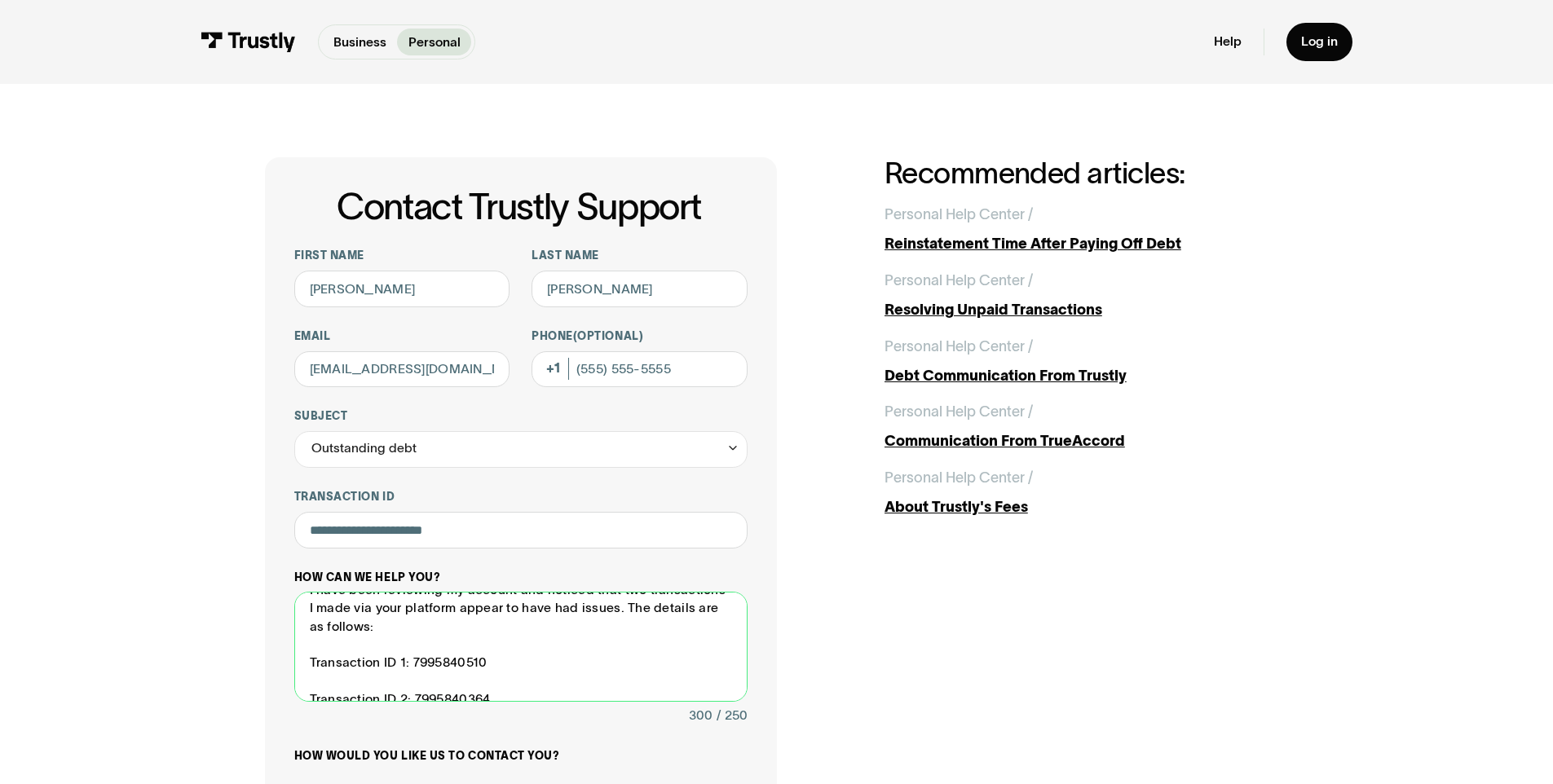
scroll to position [0, 0]
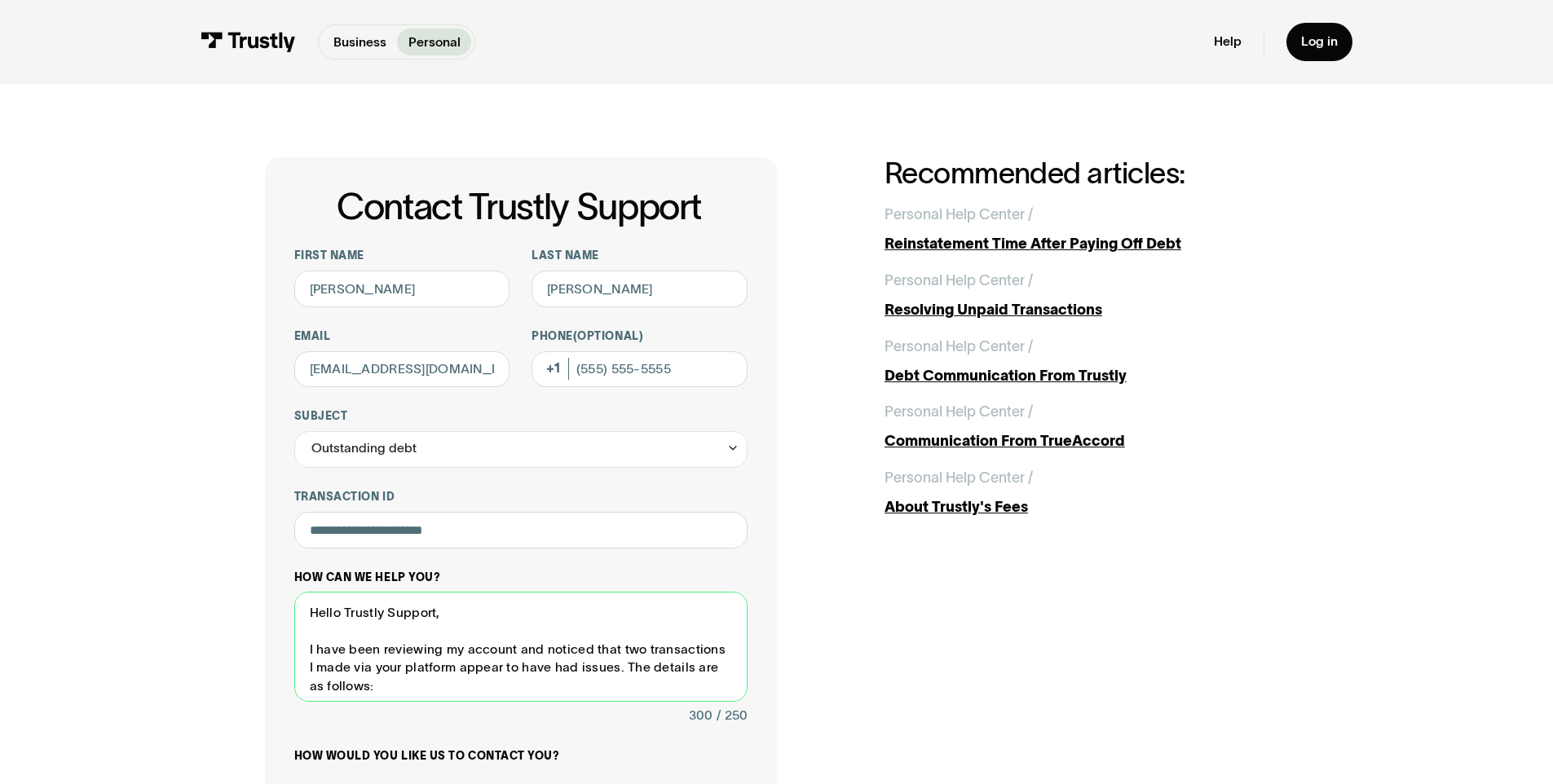
drag, startPoint x: 442, startPoint y: 618, endPoint x: 313, endPoint y: 590, distance: 132.0
click at [313, 590] on div "How can we help you? Hello Trustly Support, I have been reviewing my account an…" at bounding box center [521, 649] width 454 height 157
click at [419, 631] on textarea "Hello Trustly Support, I have been reviewing my account and noticed that two tr…" at bounding box center [521, 645] width 454 height 110
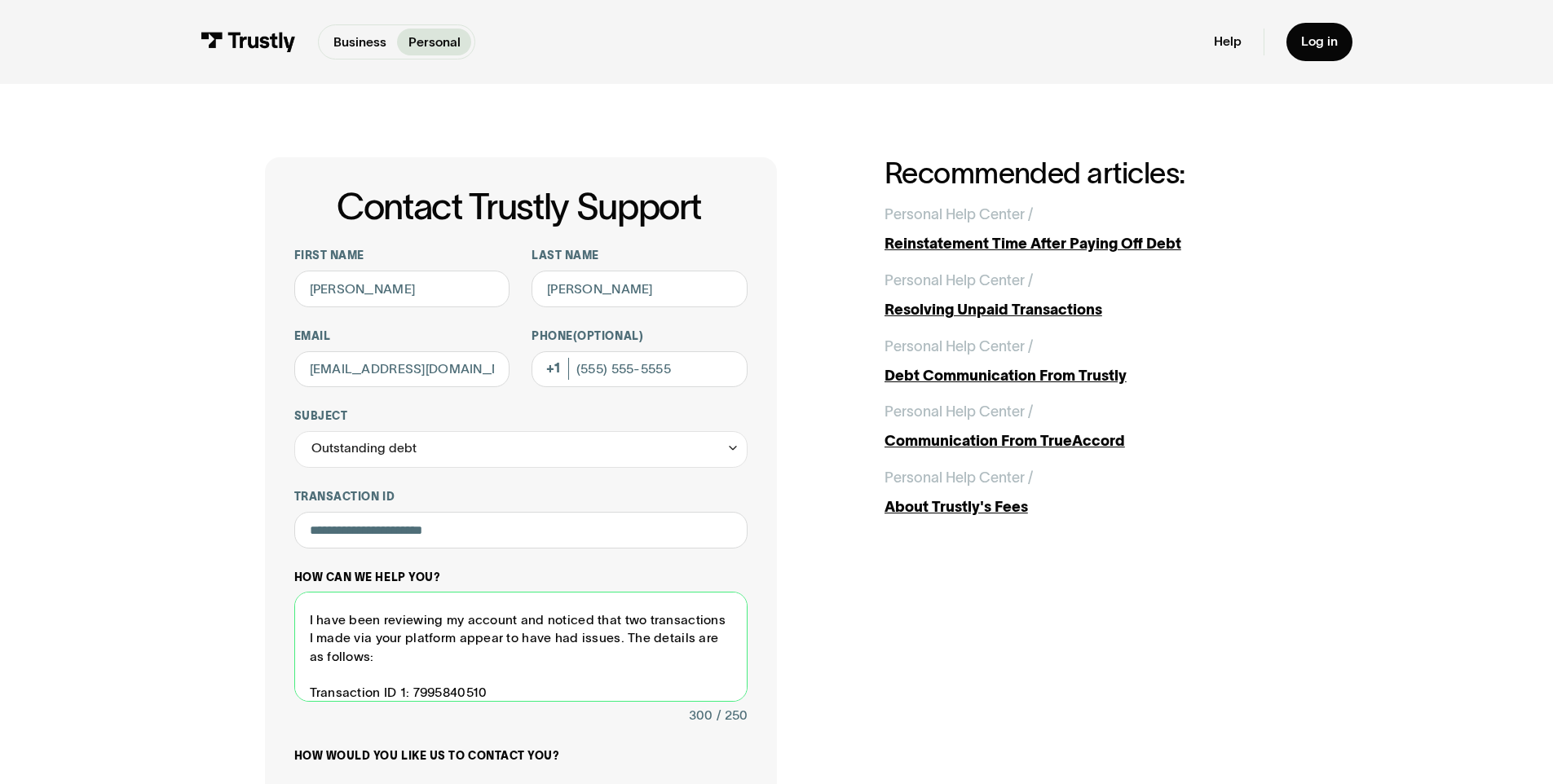
scroll to position [35, 0]
drag, startPoint x: 515, startPoint y: 646, endPoint x: 619, endPoint y: 638, distance: 104.3
click at [619, 638] on textarea "Hello Trustly Support, I have been reviewing my account and noticed that two tr…" at bounding box center [521, 645] width 454 height 110
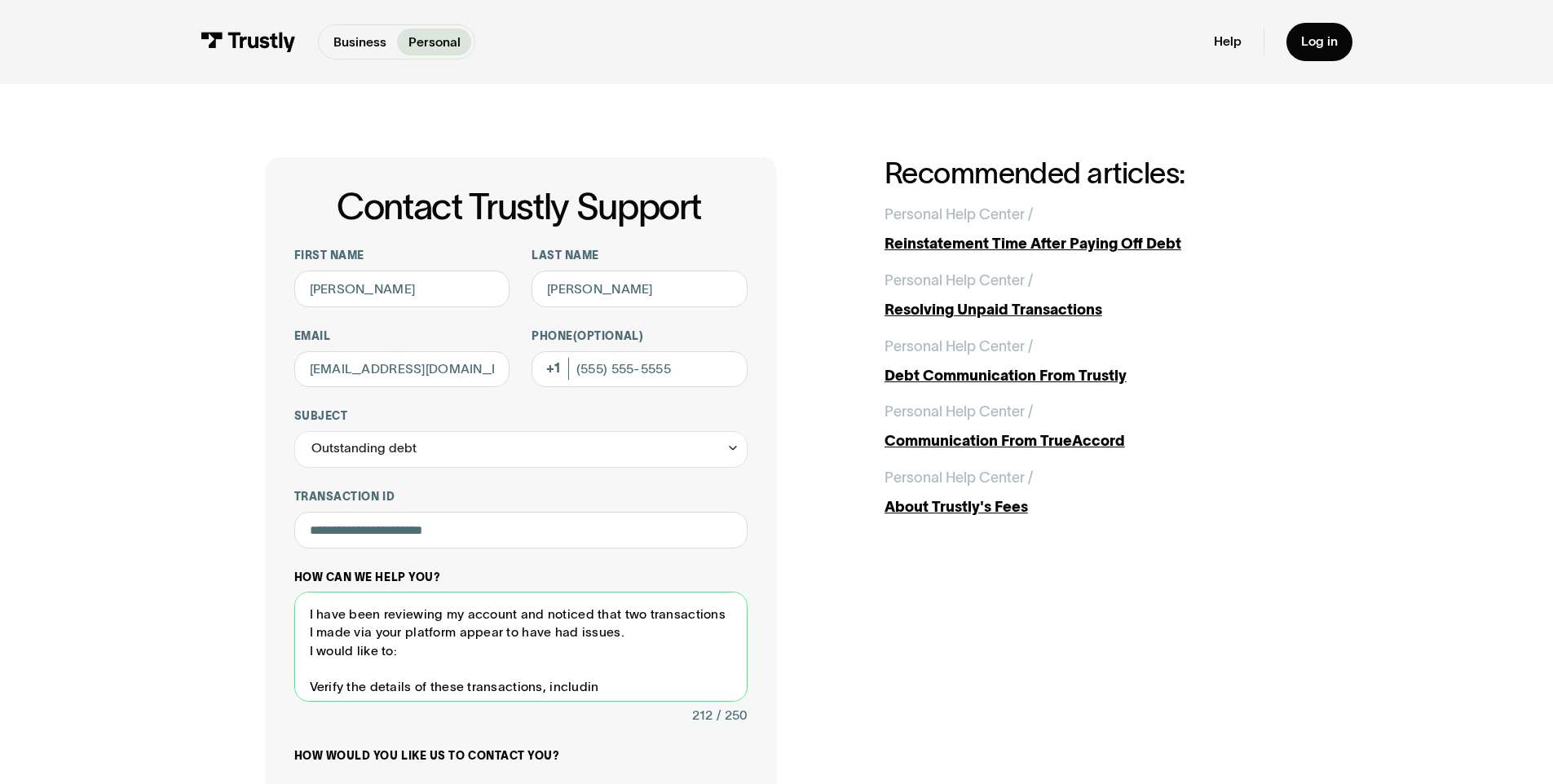
click at [403, 665] on textarea "Hello Trustly Support, I have been reviewing my account and noticed that two tr…" at bounding box center [521, 645] width 454 height 110
click at [613, 666] on textarea "Hello Trustly Support, I have been reviewing my account and noticed that two tr…" at bounding box center [521, 645] width 454 height 110
click at [616, 689] on textarea "Hello Trustly Support, I have been reviewing my account and noticed that two tr…" at bounding box center [521, 645] width 454 height 110
drag, startPoint x: 616, startPoint y: 689, endPoint x: 298, endPoint y: 658, distance: 319.5
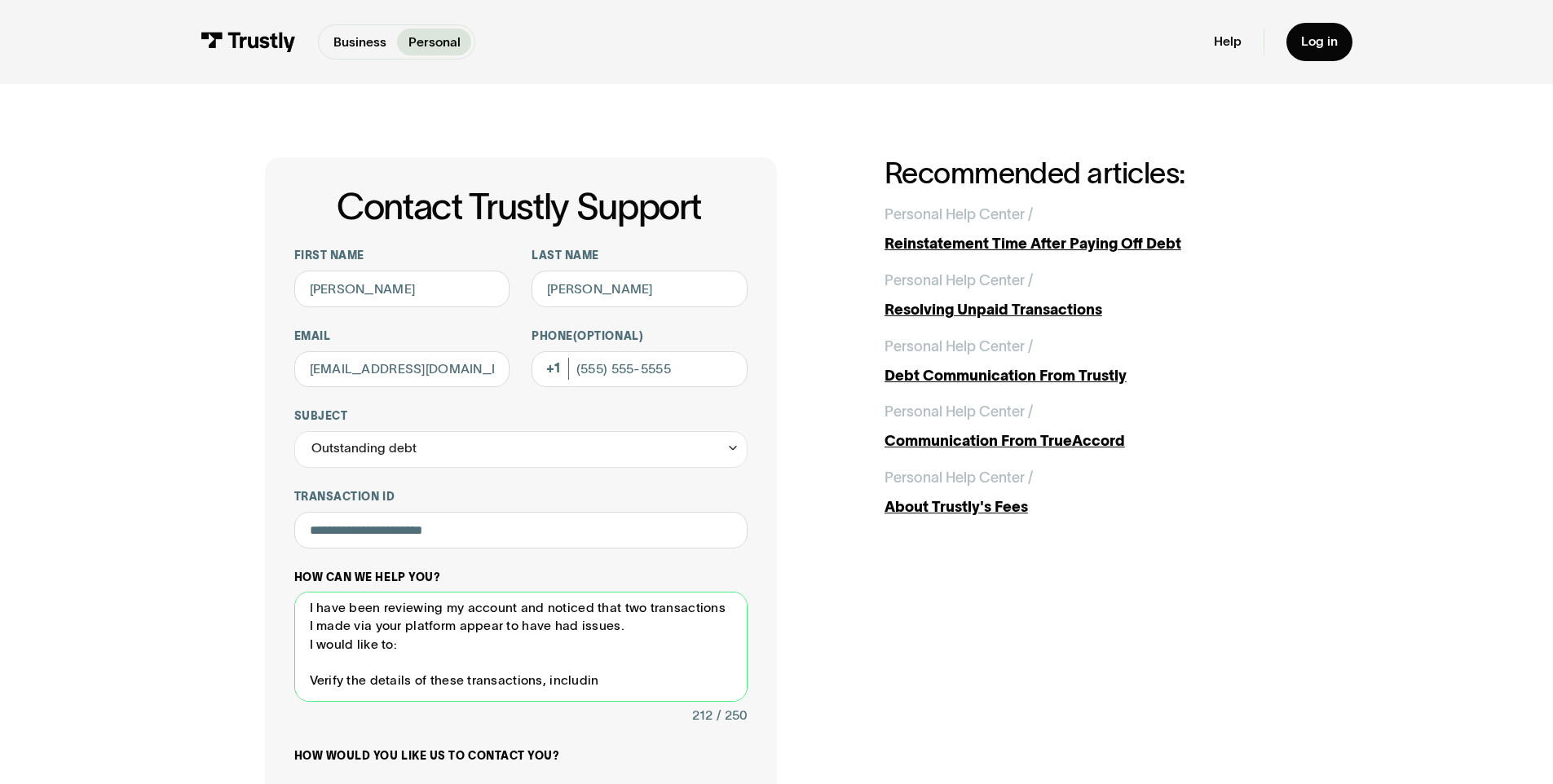
click at [298, 658] on textarea "Hello Trustly Support, I have been reviewing my account and noticed that two tr…" at bounding box center [521, 645] width 454 height 110
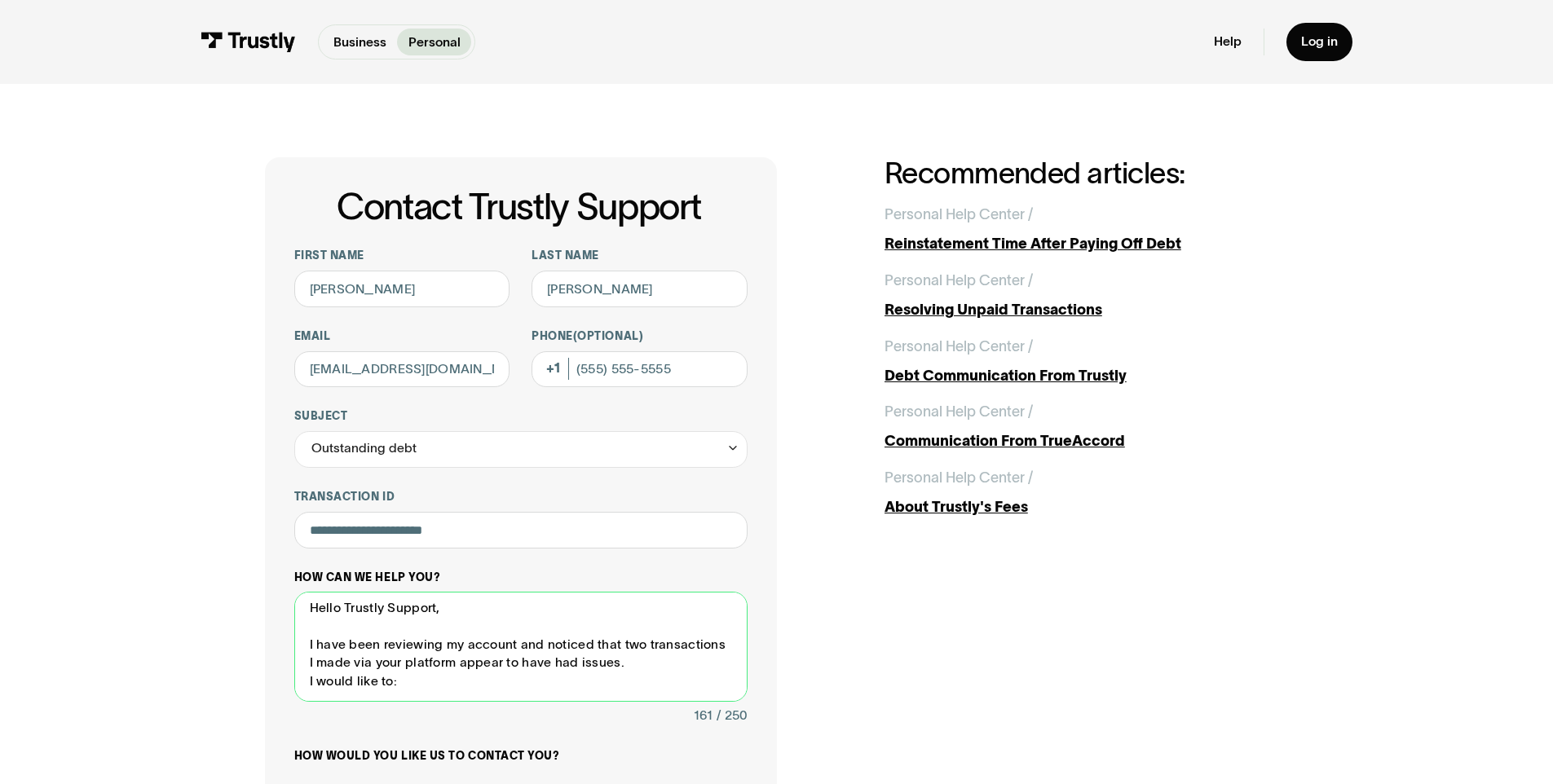
scroll to position [0, 0]
click at [447, 616] on textarea "Hello Trustly Support, I have been reviewing my account and noticed that two tr…" at bounding box center [521, 645] width 454 height 110
click at [464, 634] on textarea "Hello Trustly Support, I have been reviewing my account and noticed that two tr…" at bounding box center [521, 645] width 454 height 110
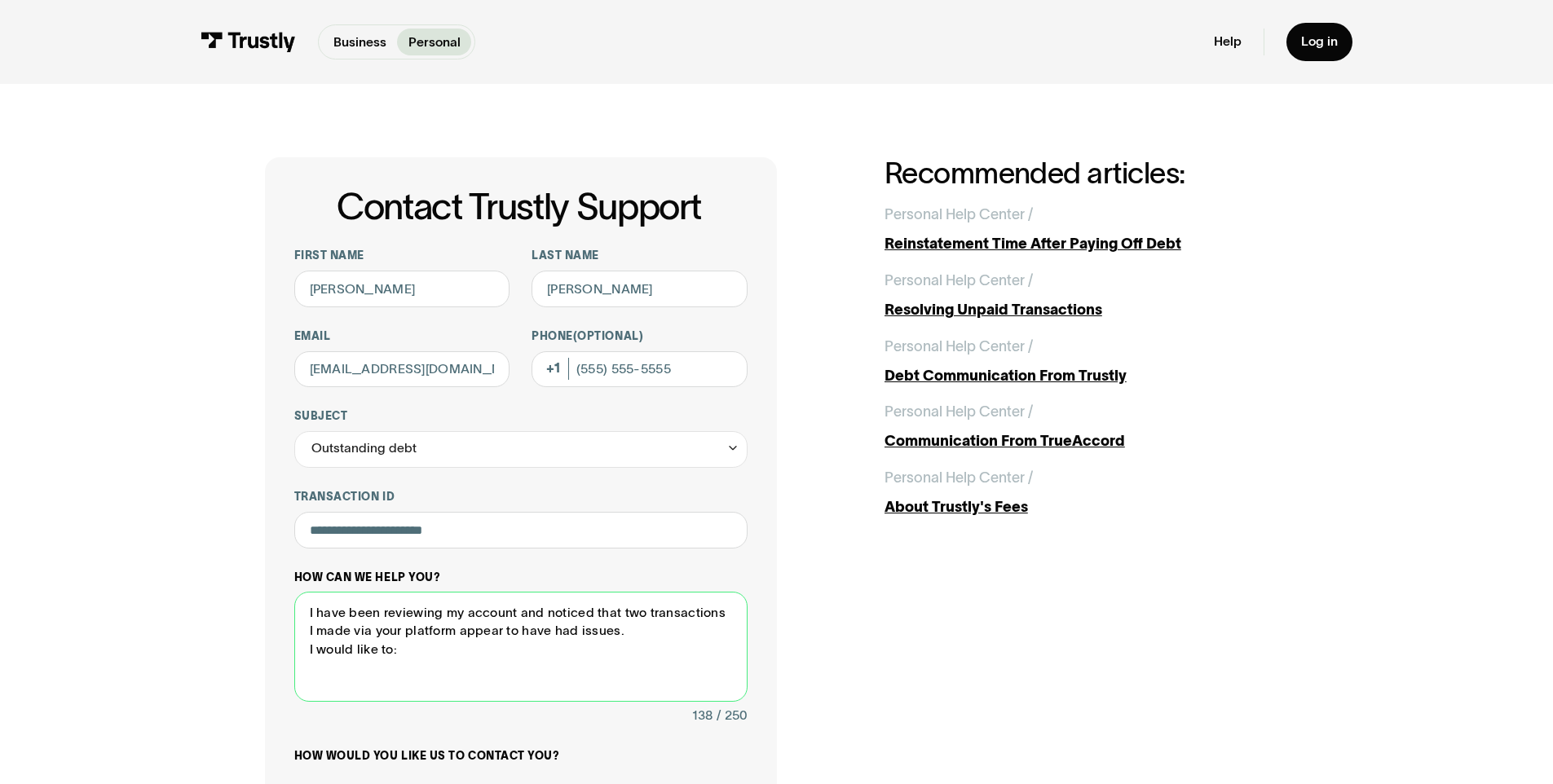
click at [298, 629] on textarea "I have been reviewing my account and noticed that two transactions I made via y…" at bounding box center [521, 645] width 454 height 110
click at [434, 660] on textarea "I have been reviewing my account and noticed that two transactions I made via y…" at bounding box center [521, 645] width 454 height 110
click at [434, 656] on textarea "I have been reviewing my account and noticed that two transactions I made via y…" at bounding box center [521, 645] width 454 height 110
click at [402, 667] on textarea "I have been reviewing my account and noticed that two transactions I made via y…" at bounding box center [521, 645] width 454 height 110
click at [382, 679] on textarea "I have been reviewing my account and noticed that two transactions I made via y…" at bounding box center [521, 645] width 454 height 110
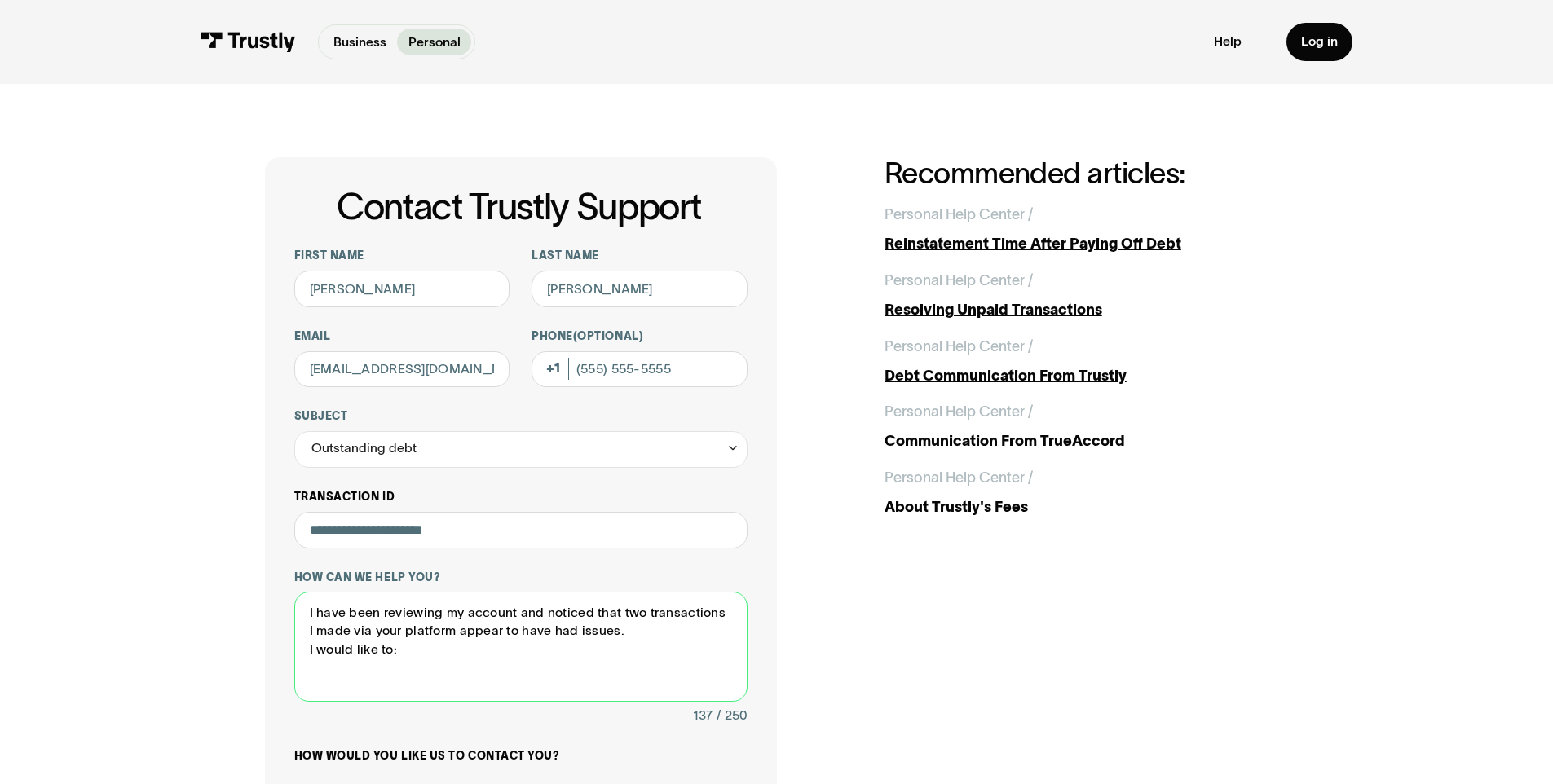
paste textarea "Verify the details of these transactions, including dates, amounts, and any ret…"
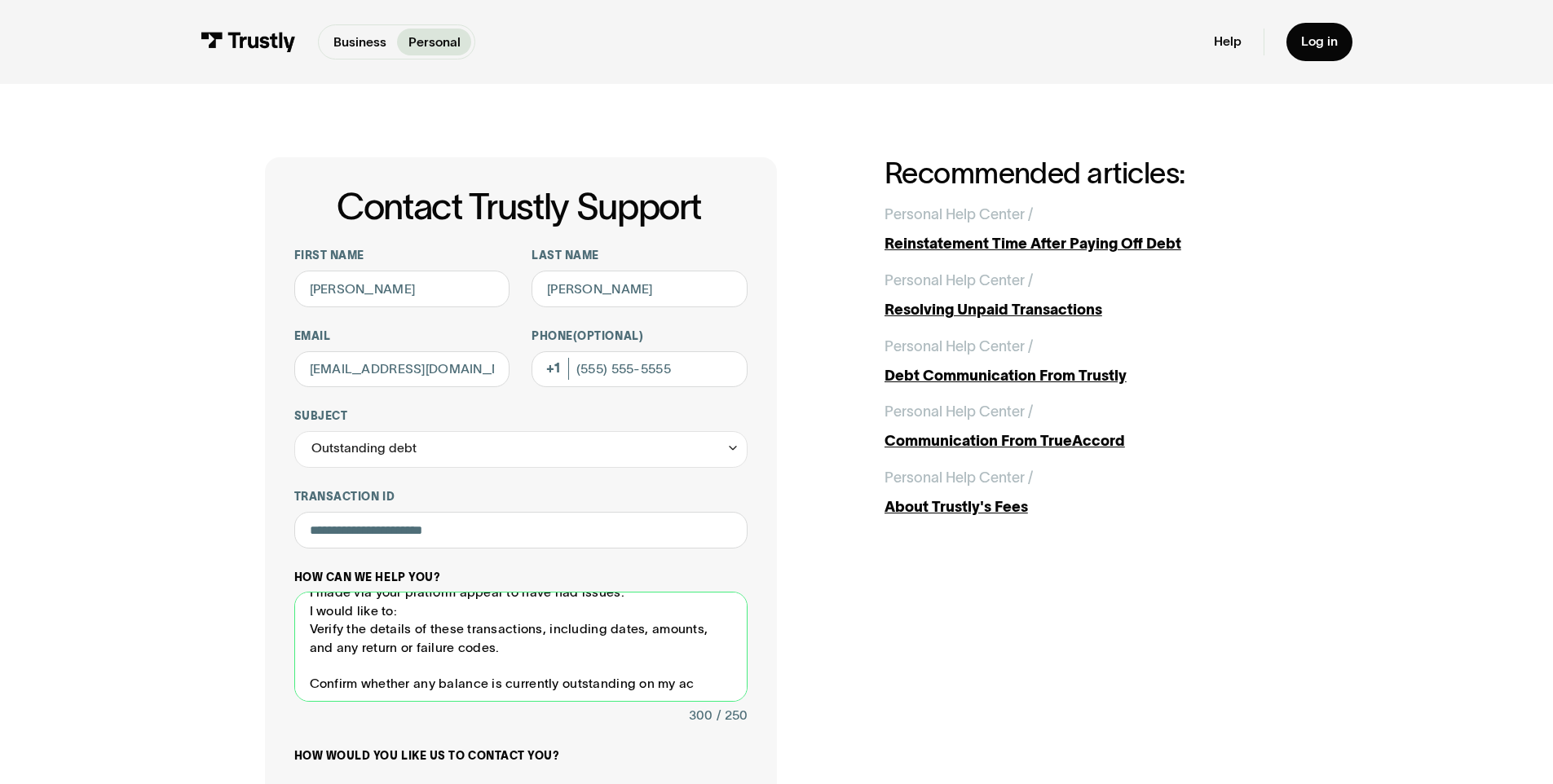
scroll to position [41, 0]
click at [697, 695] on textarea "I have been reviewing my account and noticed that two transactions I made via y…" at bounding box center [521, 645] width 454 height 110
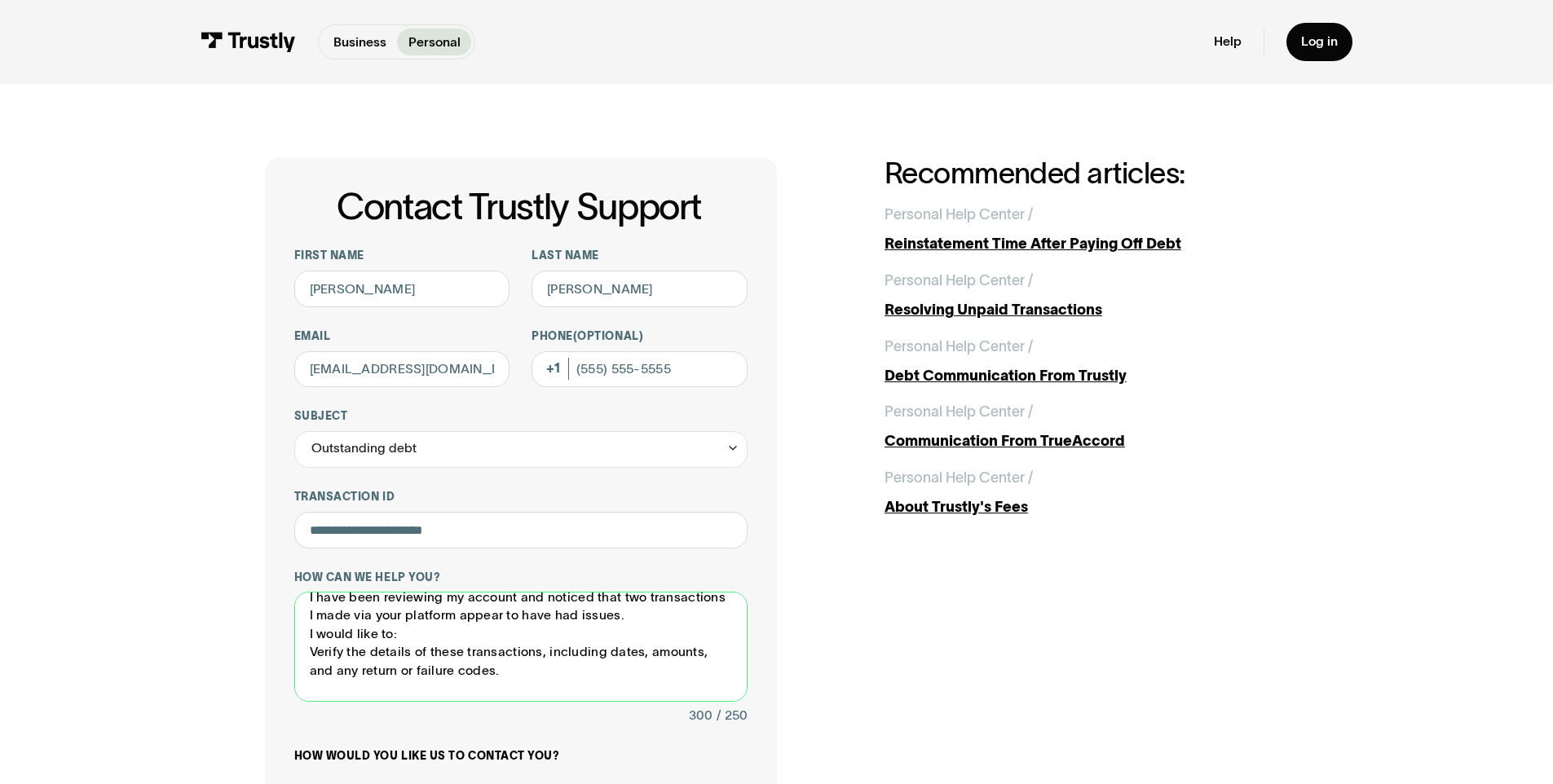
scroll to position [14, 0]
drag, startPoint x: 700, startPoint y: 693, endPoint x: 280, endPoint y: 634, distance: 424.1
click at [280, 634] on div "**********" at bounding box center [521, 614] width 512 height 913
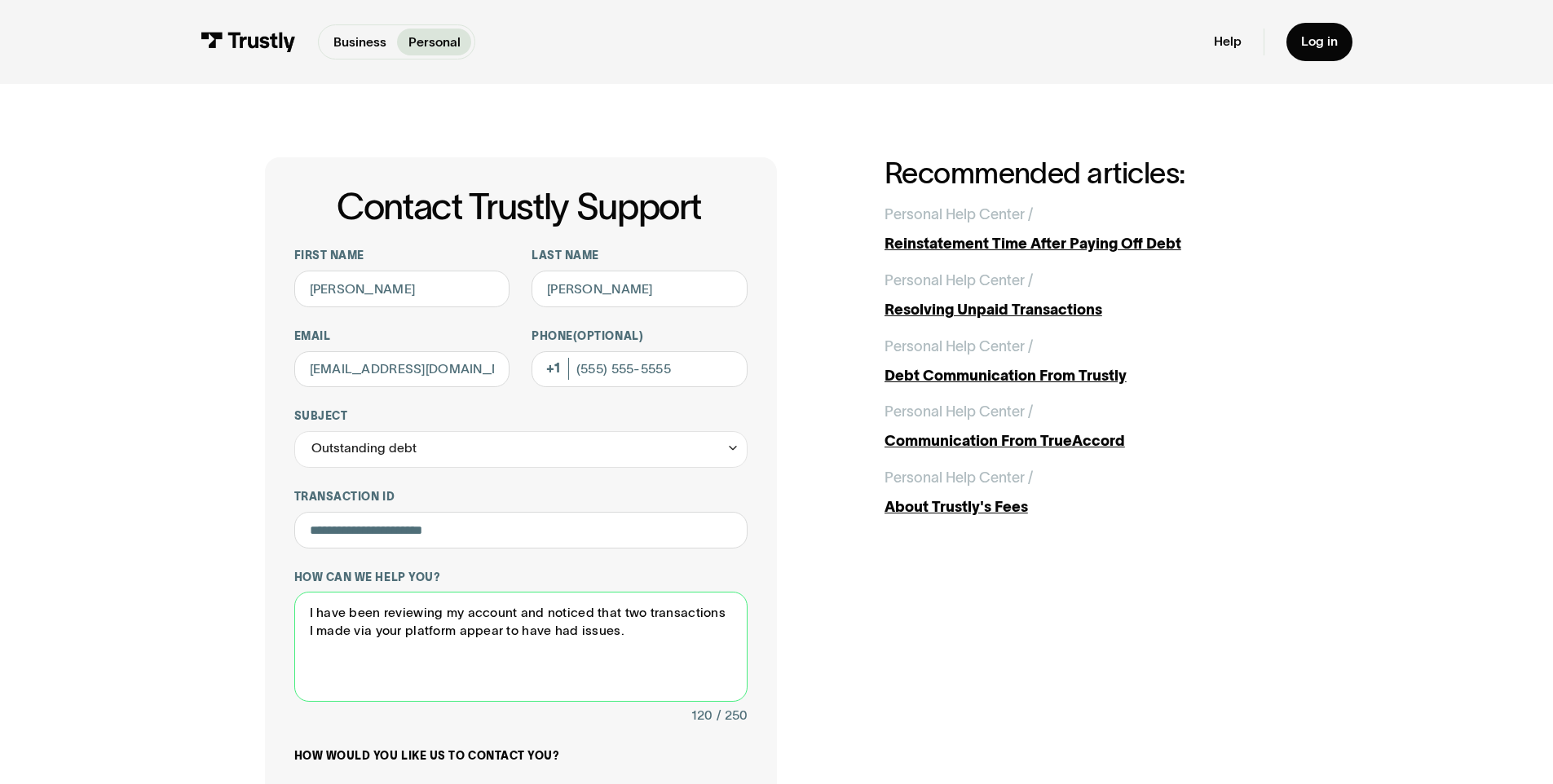
scroll to position [0, 0]
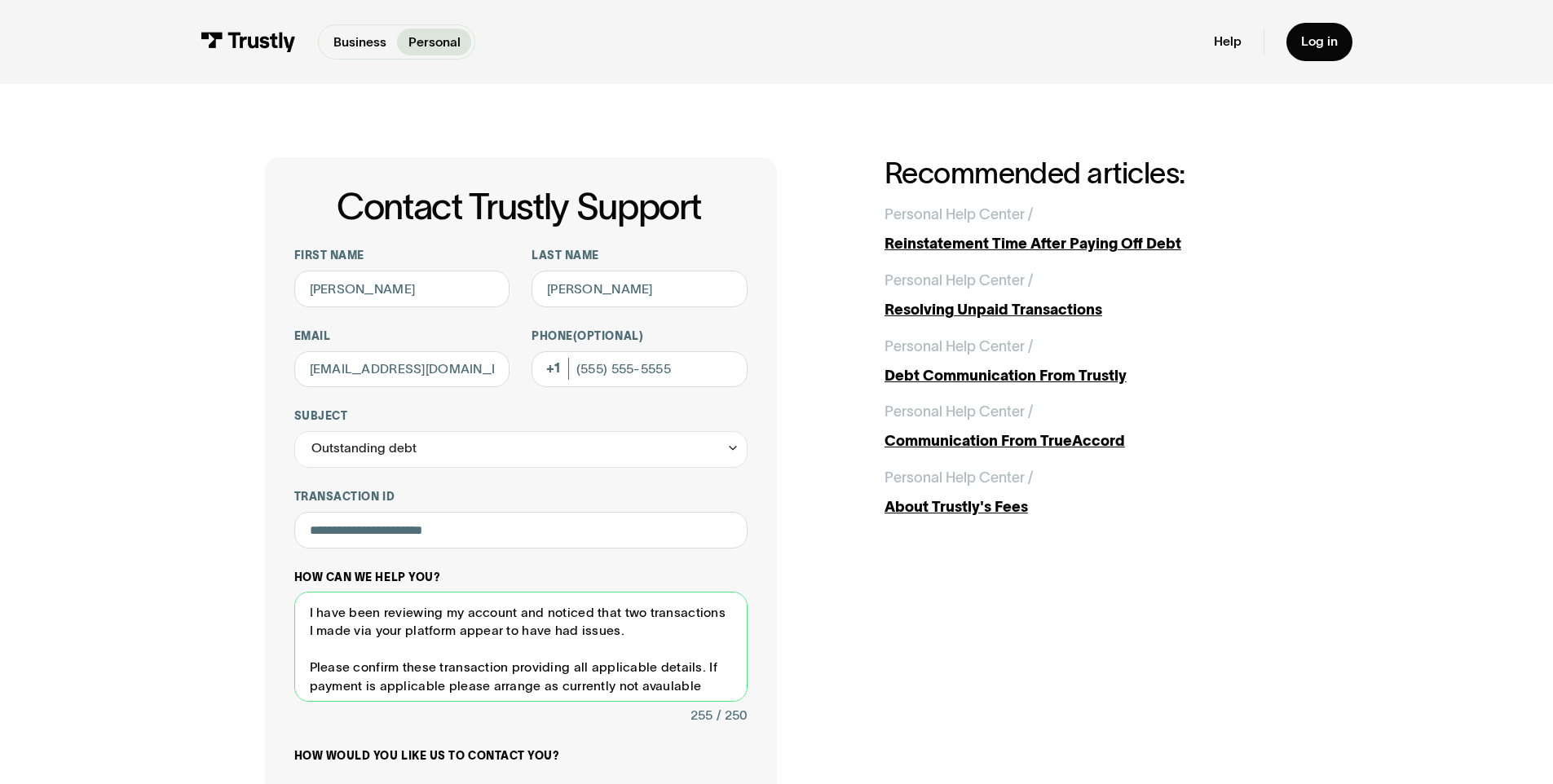
click at [675, 620] on textarea "I have been reviewing my account and noticed that two transactions I made via y…" at bounding box center [521, 645] width 454 height 110
click at [604, 622] on textarea "I have been reviewing my account and noticed that two transactions I made via y…" at bounding box center [521, 645] width 454 height 110
click at [664, 628] on textarea "I have been reviewing my account and noticed that two transactions I made via y…" at bounding box center [521, 645] width 454 height 110
drag, startPoint x: 720, startPoint y: 624, endPoint x: 679, endPoint y: 624, distance: 41.0
click at [718, 624] on textarea "I have been reviewing my account and noticed that two transactions I made via y…" at bounding box center [521, 645] width 454 height 110
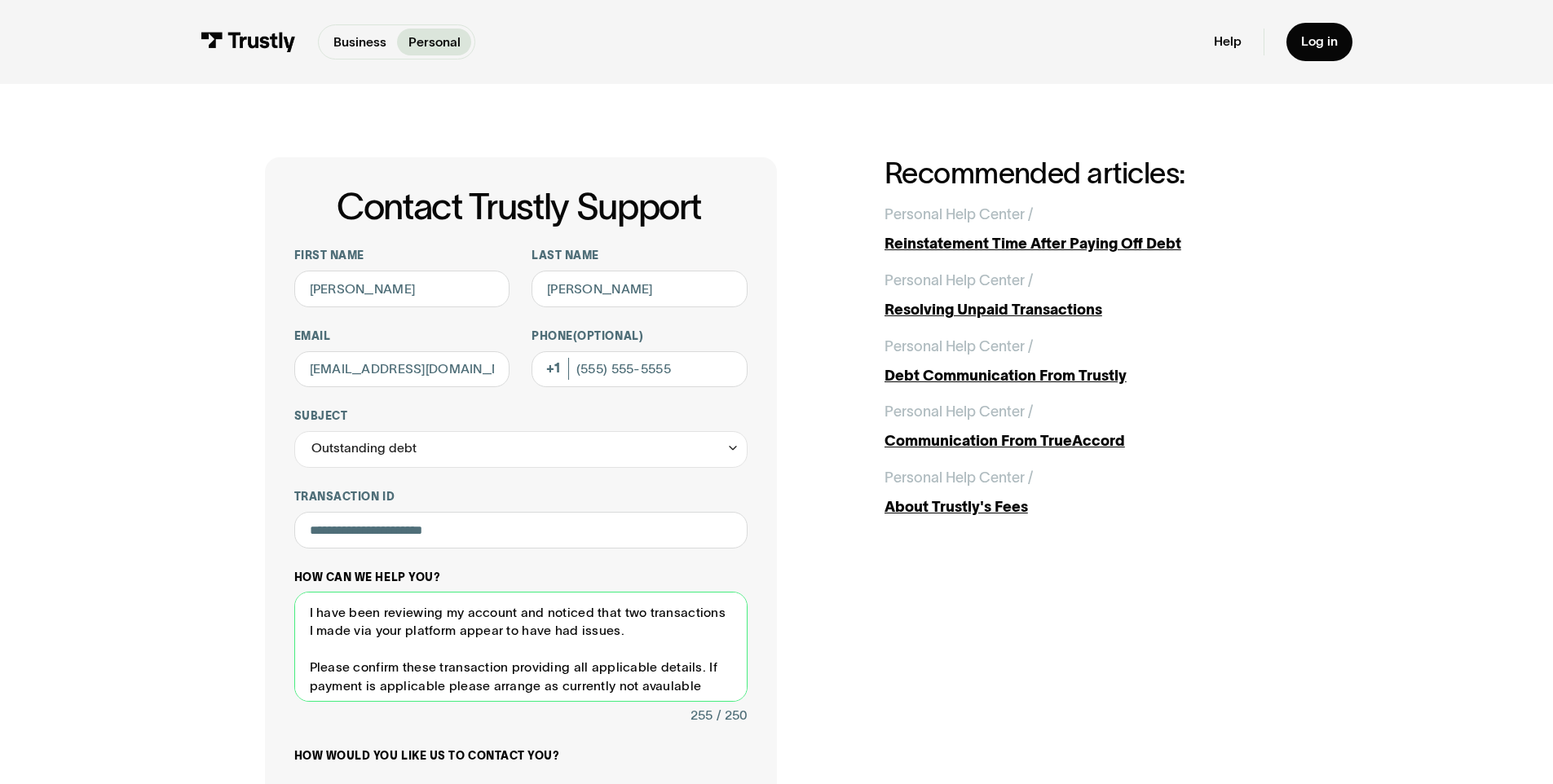
click at [648, 625] on textarea "I have been reviewing my account and noticed that two transactions I made via y…" at bounding box center [521, 645] width 454 height 110
click at [681, 615] on textarea "I have been reviewing my account and noticed that two transactions I made via y…" at bounding box center [521, 645] width 454 height 110
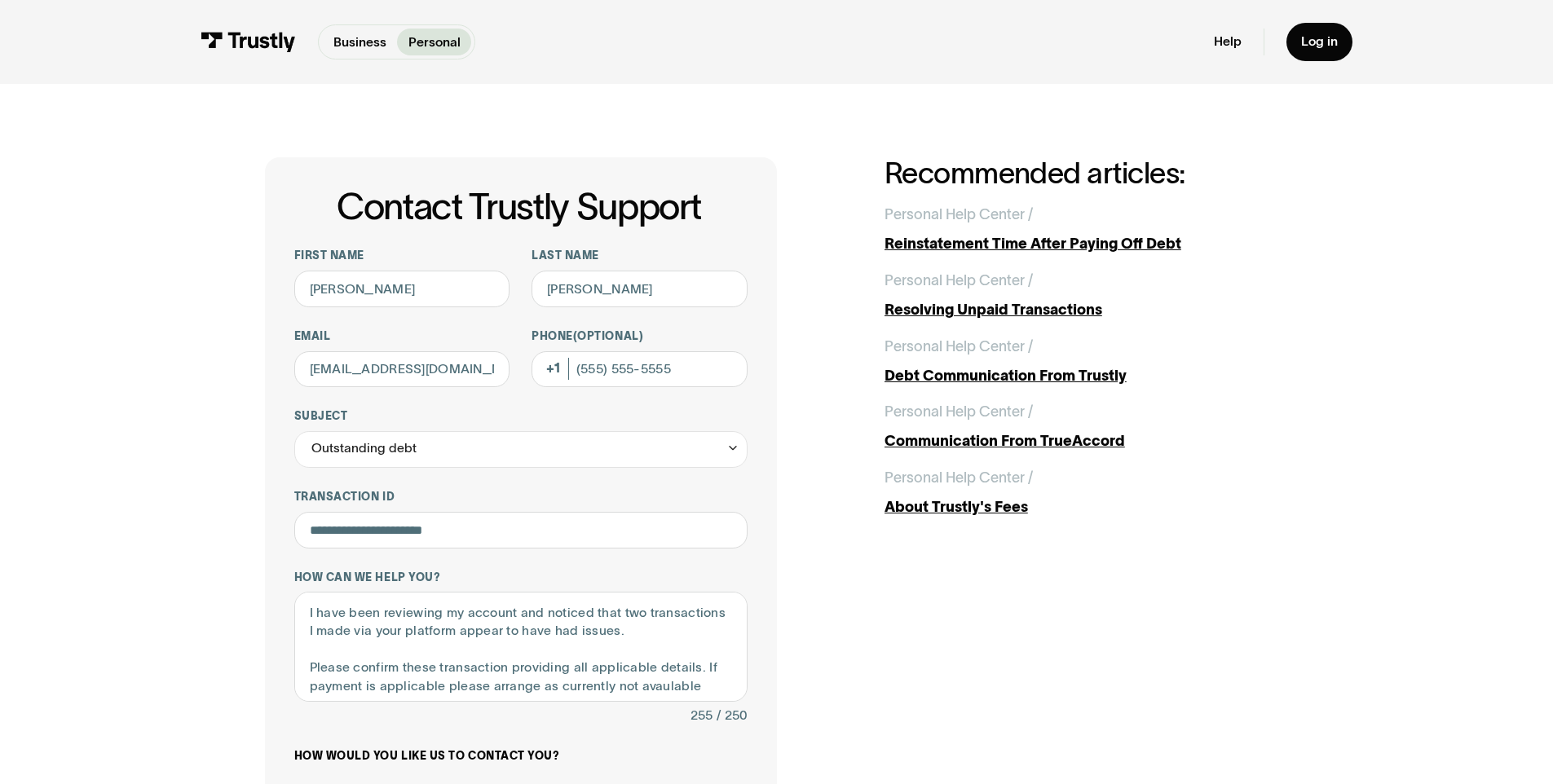
click at [765, 625] on div "**********" at bounding box center [521, 614] width 512 height 913
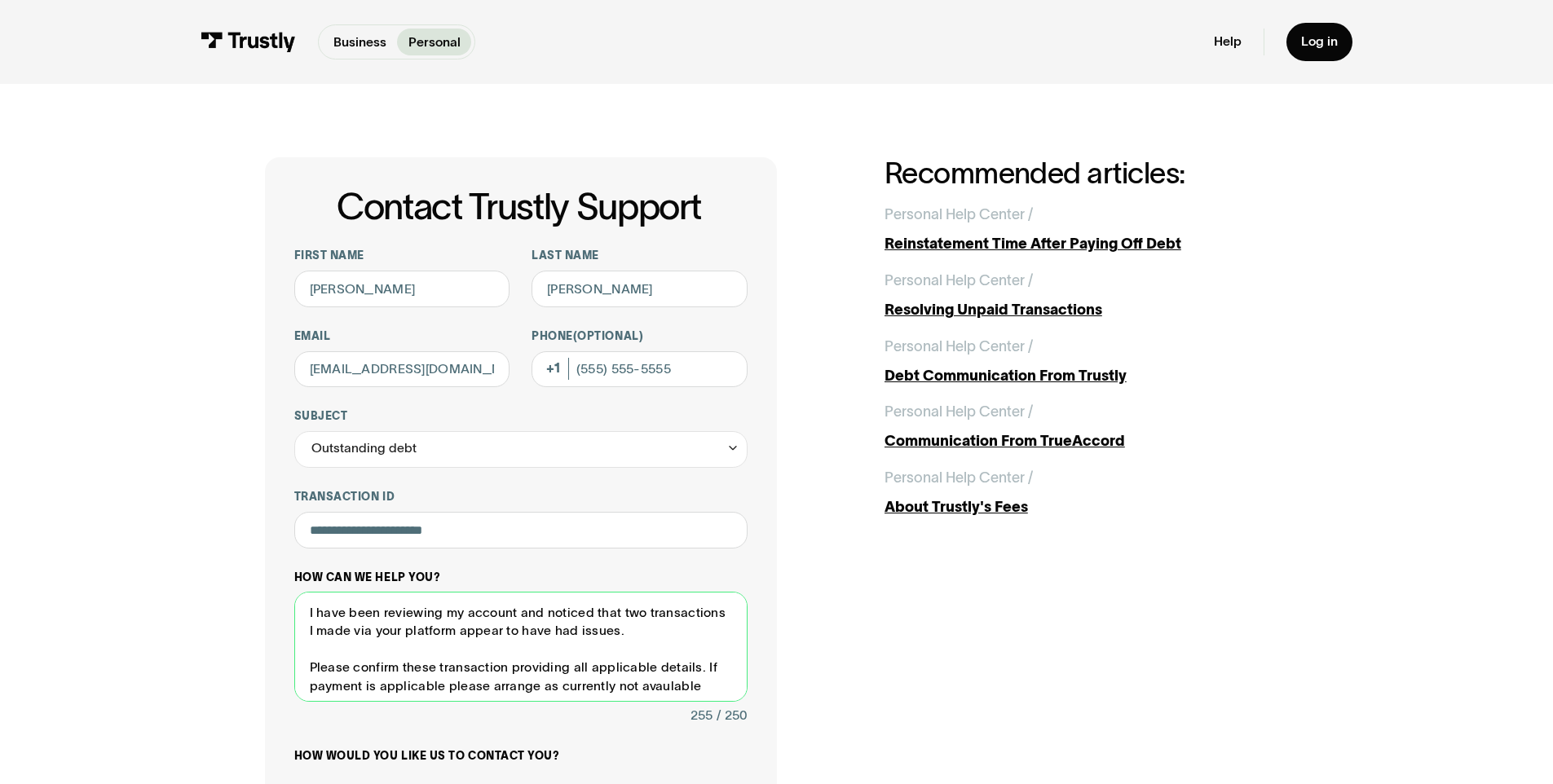
click at [651, 626] on textarea "I have been reviewing my account and noticed that two transactions I made via y…" at bounding box center [521, 645] width 454 height 110
click at [620, 649] on textarea "I have been reviewing my account and noticed that two transactions I made via y…" at bounding box center [521, 645] width 454 height 110
click at [647, 641] on textarea "I have been reviewing my account and noticed that two transactions I made via y…" at bounding box center [521, 645] width 454 height 110
click at [449, 655] on textarea "I have been reviewing my account and noticed that two transactions I made via y…" at bounding box center [521, 645] width 454 height 110
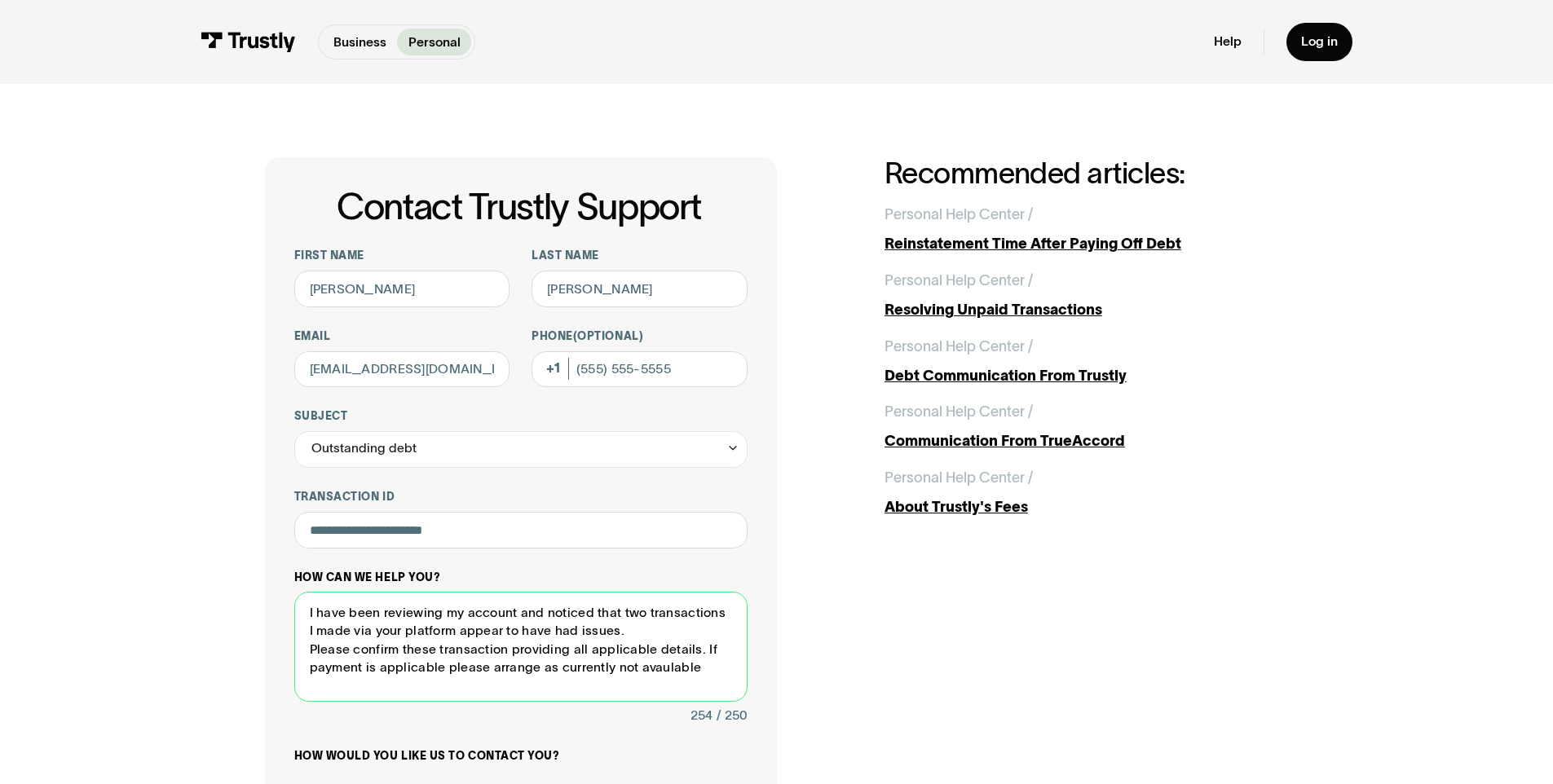
click at [343, 661] on textarea "I have been reviewing my account and noticed that two transactions I made via y…" at bounding box center [521, 645] width 454 height 110
click at [306, 643] on textarea "I have been reviewing my account and noticed that two transactions I made via y…" at bounding box center [521, 645] width 454 height 110
click at [629, 681] on textarea "I have been reviewing my account and noticed that two transactions I made via y…" at bounding box center [521, 645] width 454 height 110
click at [633, 679] on textarea "I have been reviewing my account and noticed that two transactions I made via y…" at bounding box center [521, 645] width 454 height 110
drag, startPoint x: 665, startPoint y: 668, endPoint x: 411, endPoint y: 646, distance: 255.0
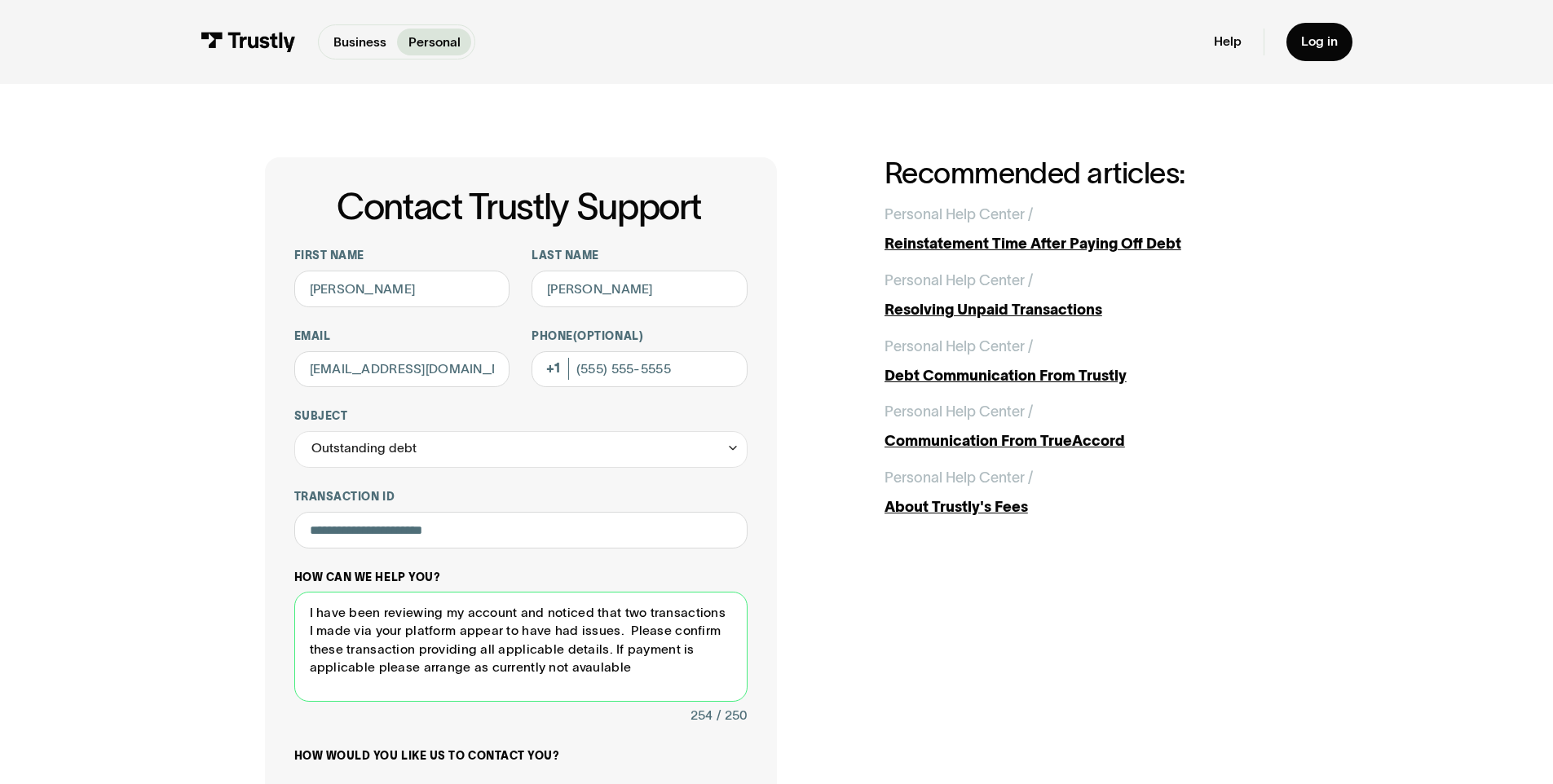
click at [411, 646] on textarea "I have been reviewing my account and noticed that two transactions I made via y…" at bounding box center [521, 645] width 454 height 110
click at [542, 653] on textarea "I have been reviewing my account and noticed that two transactions I made via y…" at bounding box center [521, 645] width 454 height 110
click at [619, 649] on textarea "I have been reviewing my account and noticed that two transactions I made via y…" at bounding box center [521, 645] width 454 height 110
click at [643, 660] on textarea "I have been reviewing my account and noticed that two transactions I made via y…" at bounding box center [521, 645] width 454 height 110
click at [689, 643] on textarea "I have been reviewing my account and noticed that two transactions I made via y…" at bounding box center [521, 645] width 454 height 110
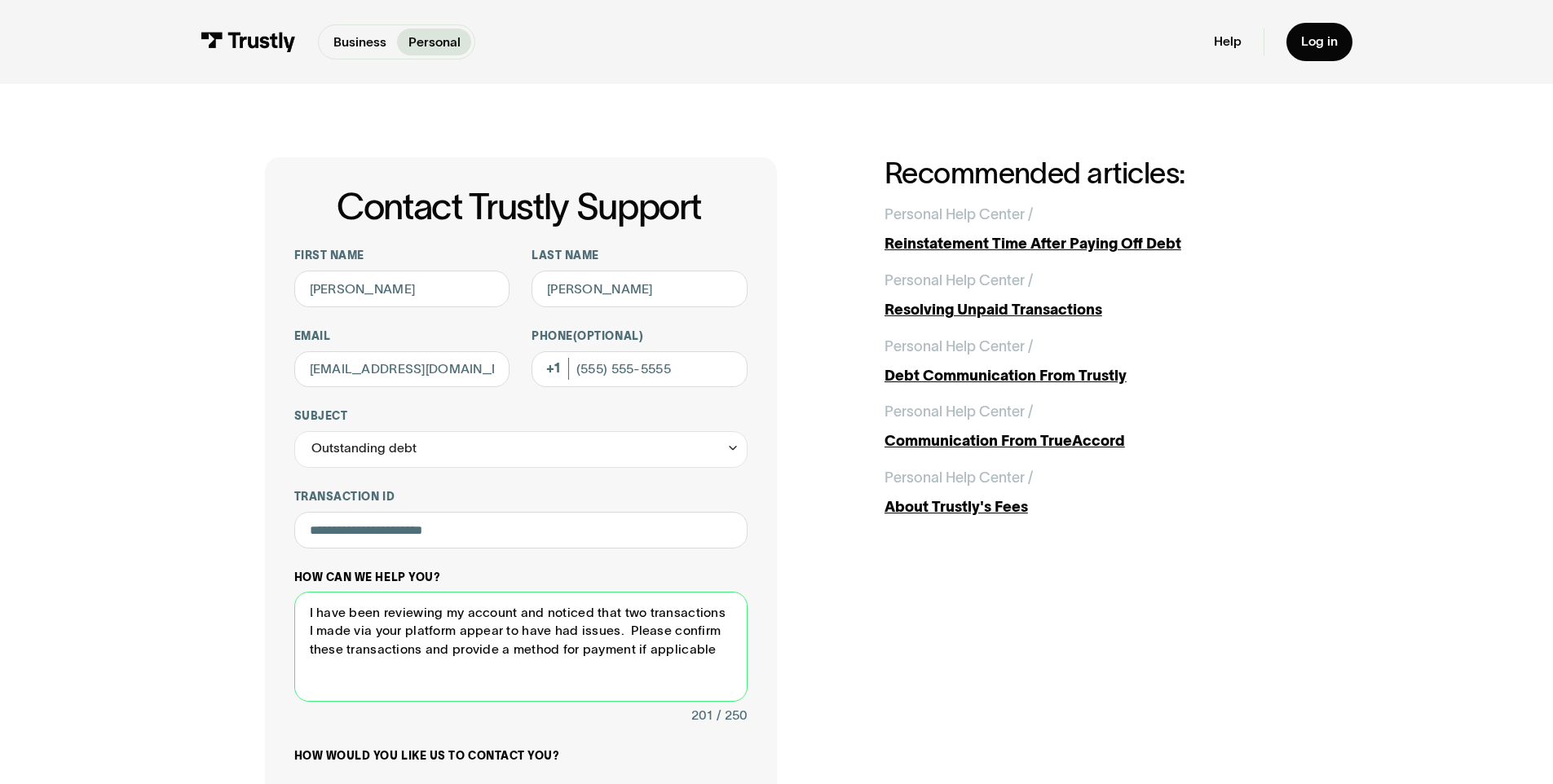
click at [709, 644] on textarea "I have been reviewing my account and noticed that two transactions I made via y…" at bounding box center [521, 645] width 454 height 110
click at [348, 672] on textarea "I have been reviewing my account and noticed that two transactions I made via y…" at bounding box center [521, 645] width 454 height 110
click at [441, 672] on textarea "I have been reviewing my account and noticed that two transactions I made via y…" at bounding box center [521, 645] width 454 height 110
click at [501, 663] on textarea "I have been reviewing my account and noticed that two transactions I made via y…" at bounding box center [521, 645] width 454 height 110
click at [498, 671] on textarea "I have been reviewing my account and noticed that two transactions I made via y…" at bounding box center [521, 645] width 454 height 110
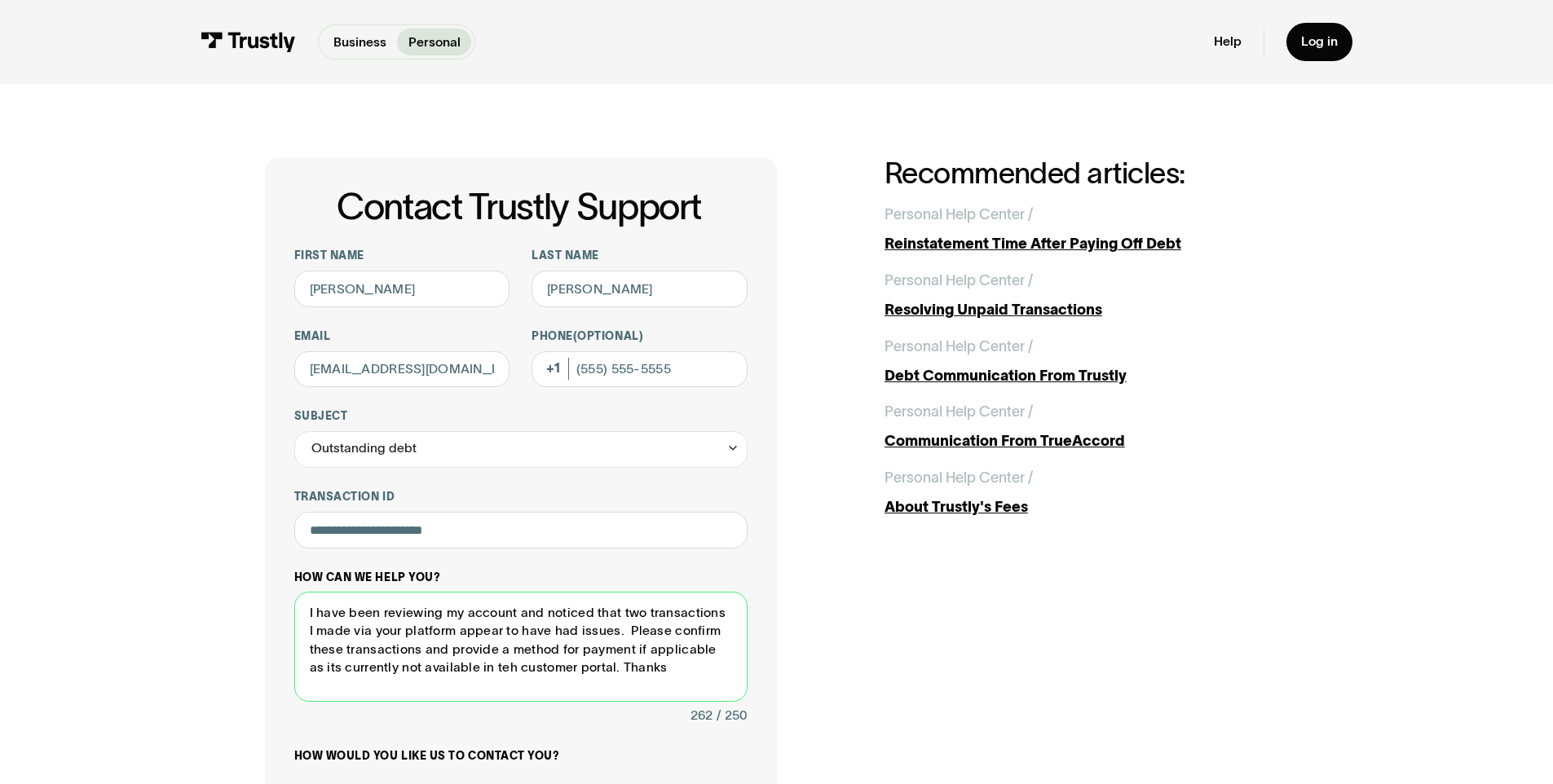
click at [488, 673] on textarea "I have been reviewing my account and noticed that two transactions I made via y…" at bounding box center [521, 645] width 454 height 110
click at [482, 670] on textarea "I have been reviewing my account and noticed that two transactions I made via y…" at bounding box center [521, 645] width 454 height 110
click at [487, 669] on textarea "I have been reviewing my account and noticed that two transactions I made via y…" at bounding box center [521, 645] width 454 height 110
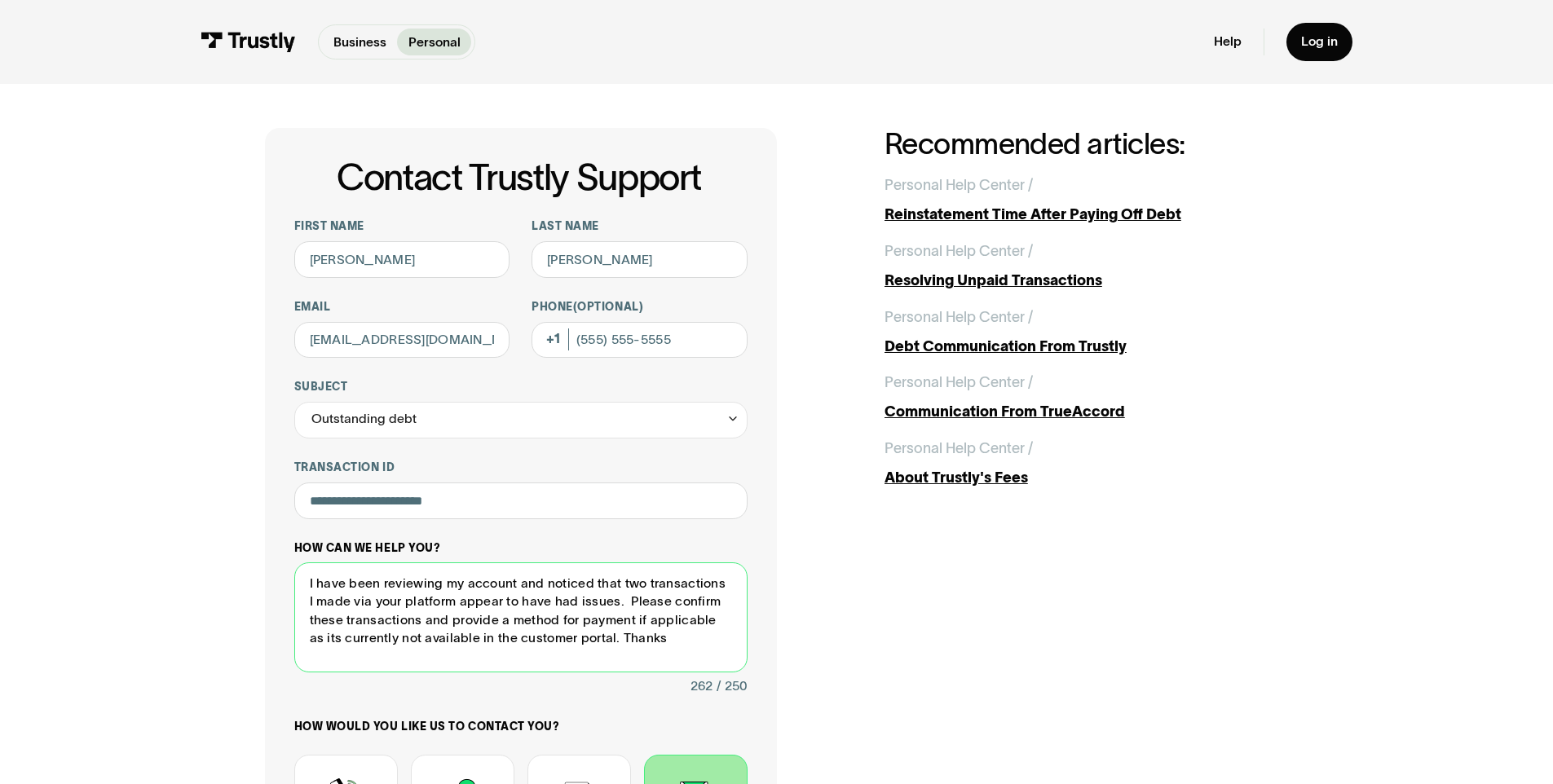
click at [722, 624] on textarea "I have been reviewing my account and noticed that two transactions I made via y…" at bounding box center [521, 616] width 454 height 110
click at [641, 638] on textarea "I have been reviewing my account and noticed that two transactions I made via y…" at bounding box center [521, 616] width 454 height 110
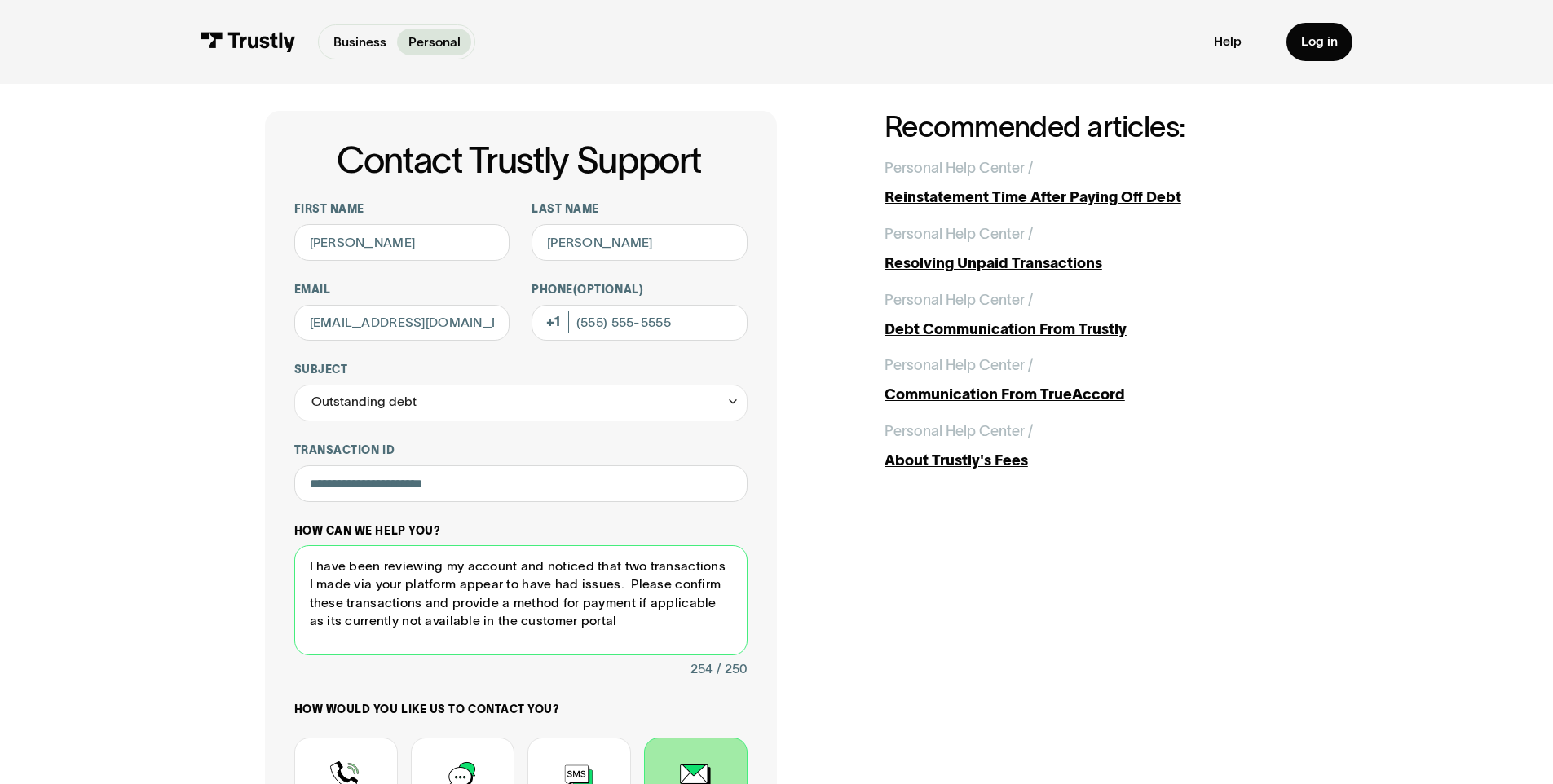
scroll to position [52, 0]
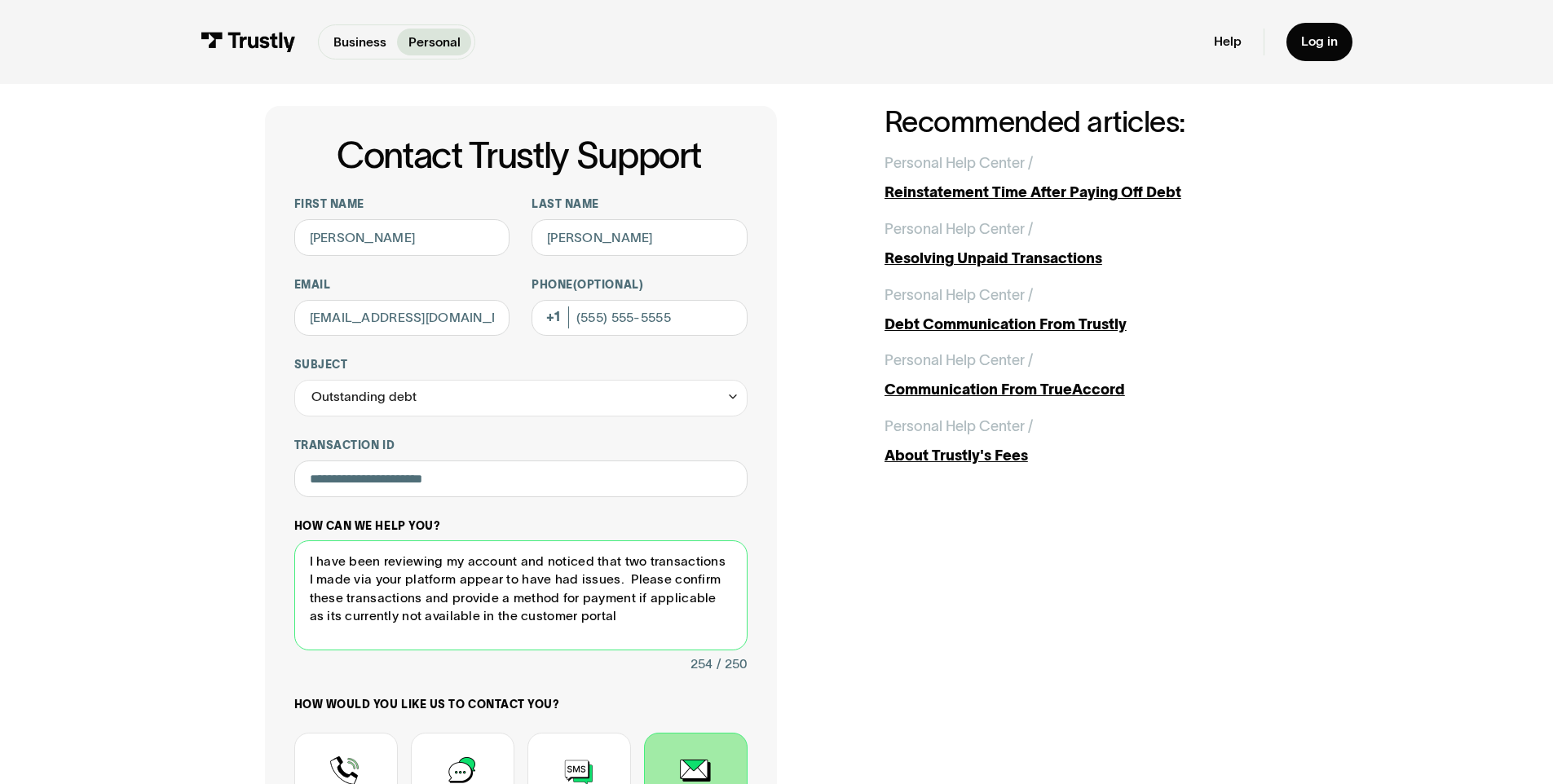
click at [447, 594] on textarea "I have been reviewing my account and noticed that two transactions I made via y…" at bounding box center [521, 595] width 454 height 110
click at [507, 598] on textarea "I have been reviewing my account and noticed that two transactions I made via y…" at bounding box center [521, 595] width 454 height 110
click at [708, 598] on textarea "I have been reviewing my account and noticed that two transactions I made via y…" at bounding box center [521, 595] width 454 height 110
click at [703, 599] on textarea "I have been reviewing my account and noticed that two transactions I made via y…" at bounding box center [521, 595] width 454 height 110
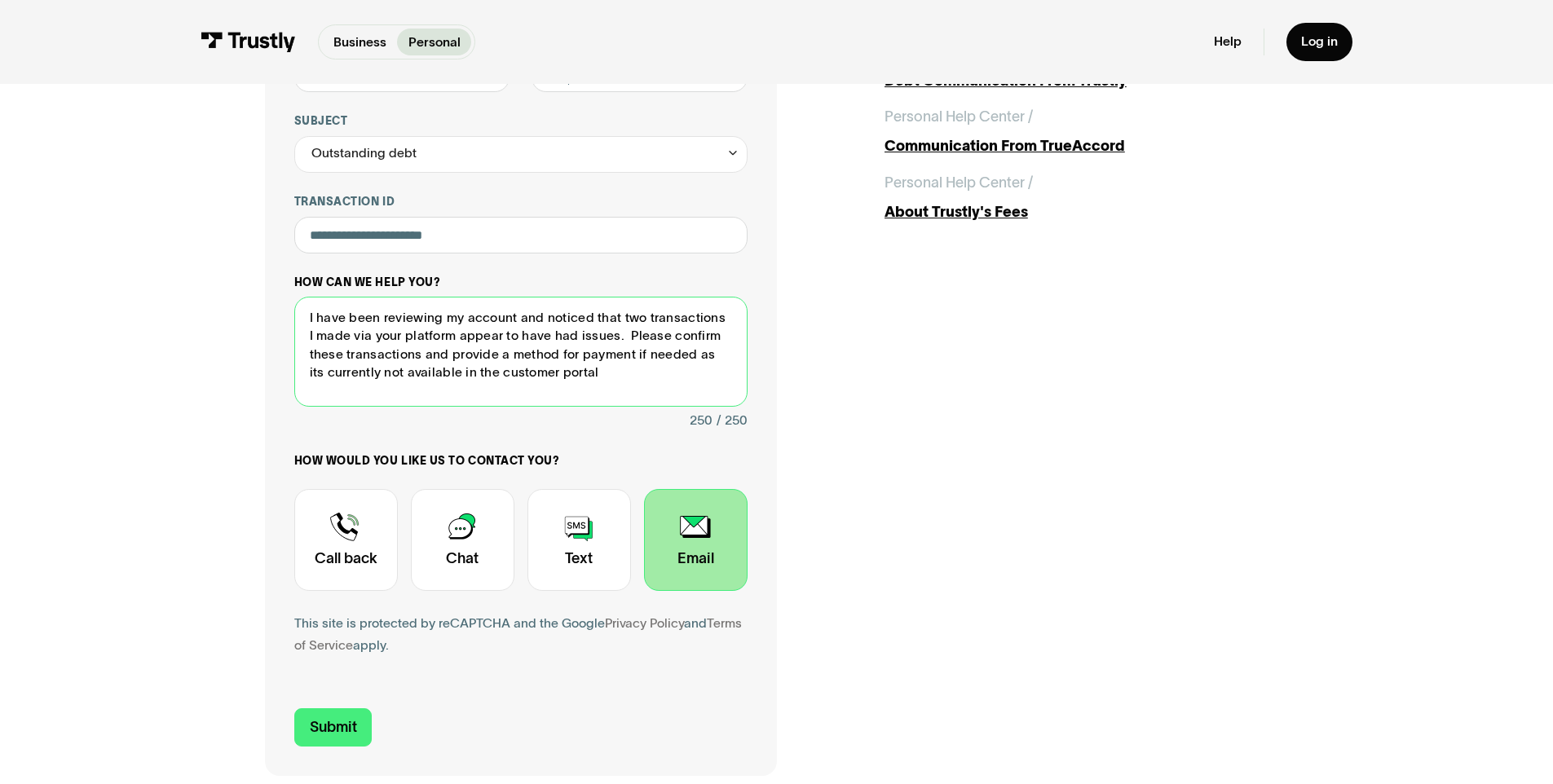
scroll to position [324, 0]
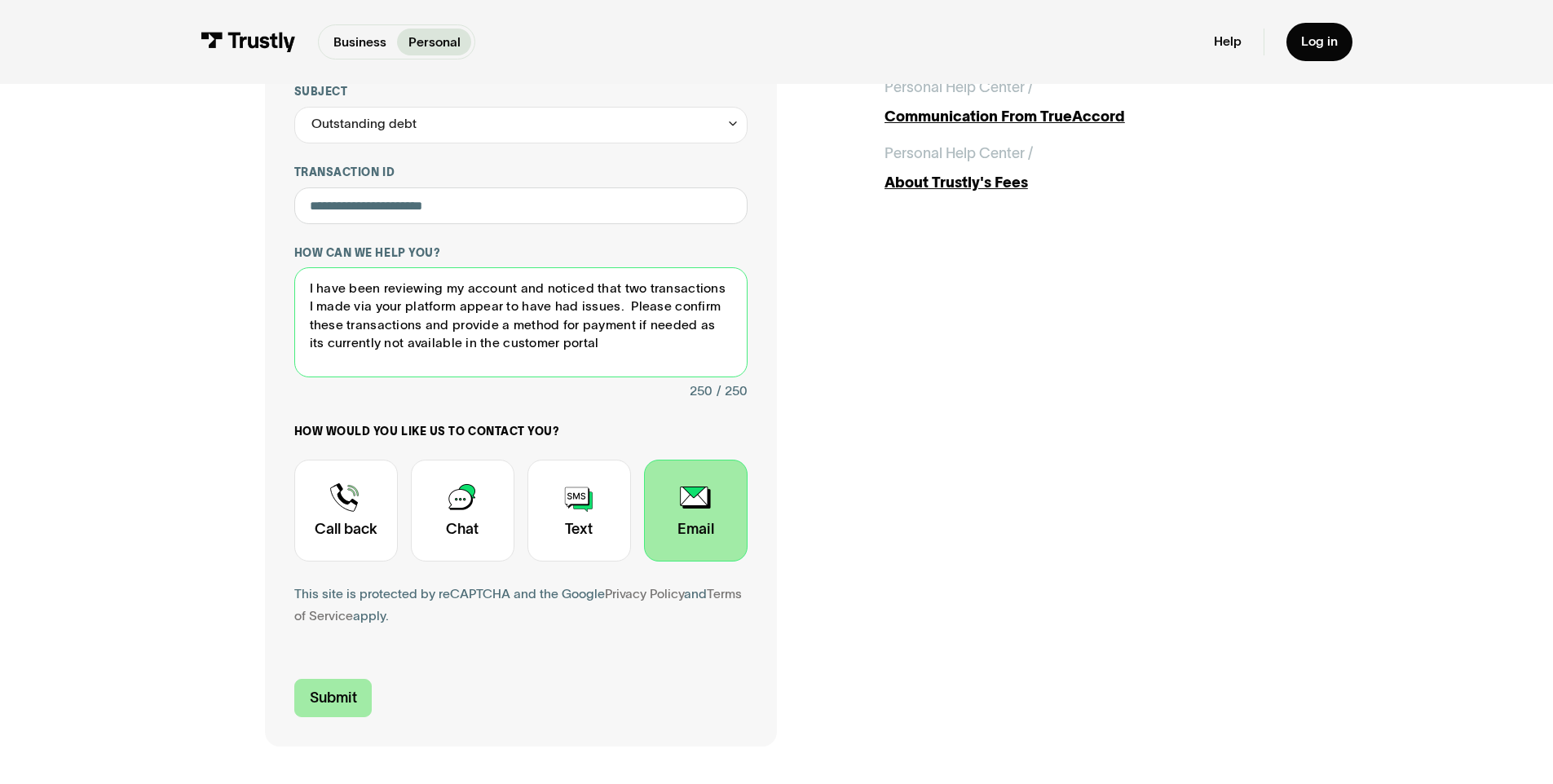
type textarea "I have been reviewing my account and noticed that two transactions I made via y…"
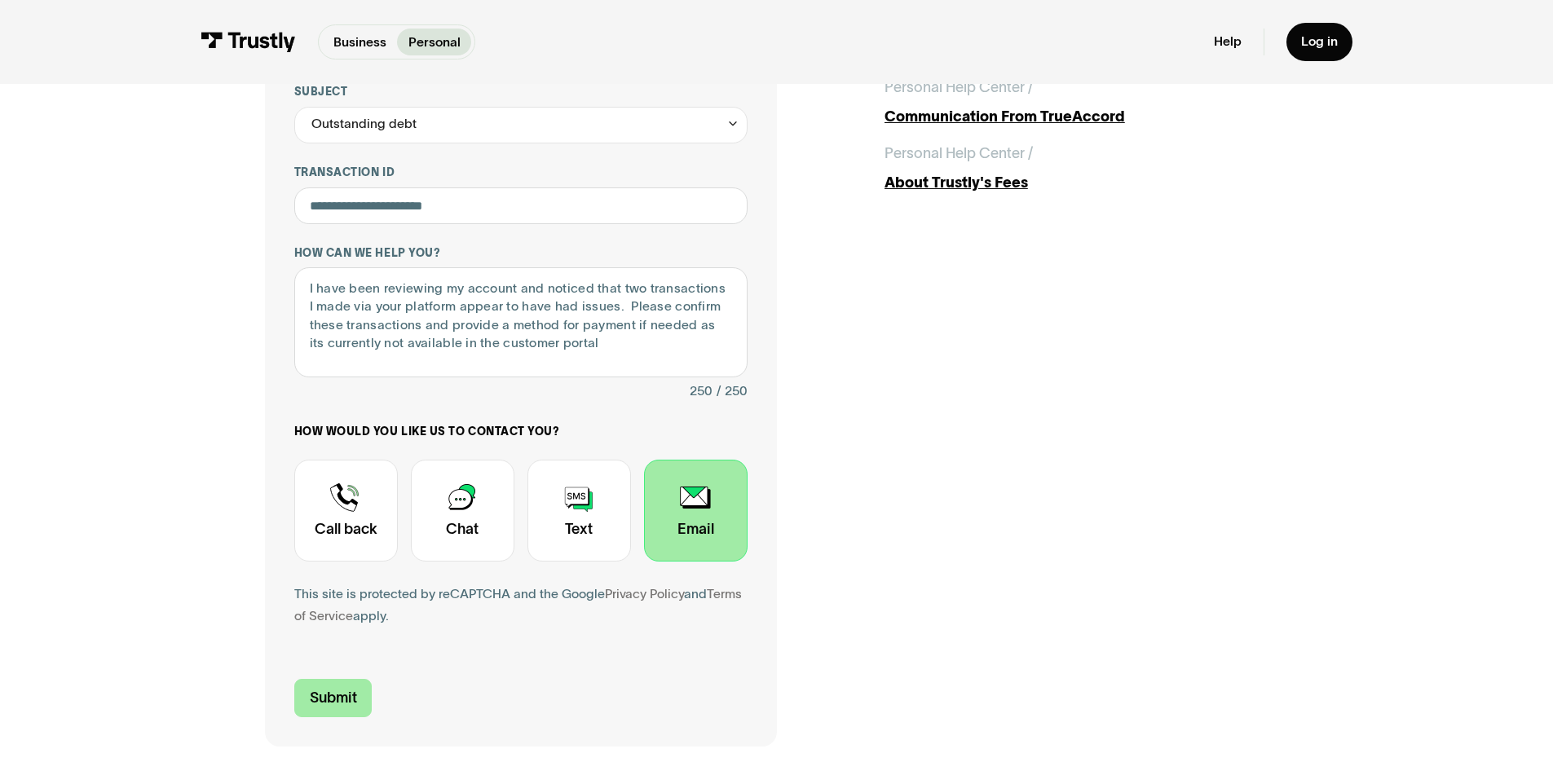
click at [324, 698] on input "Submit" at bounding box center [333, 697] width 78 height 38
